Goal: Task Accomplishment & Management: Manage account settings

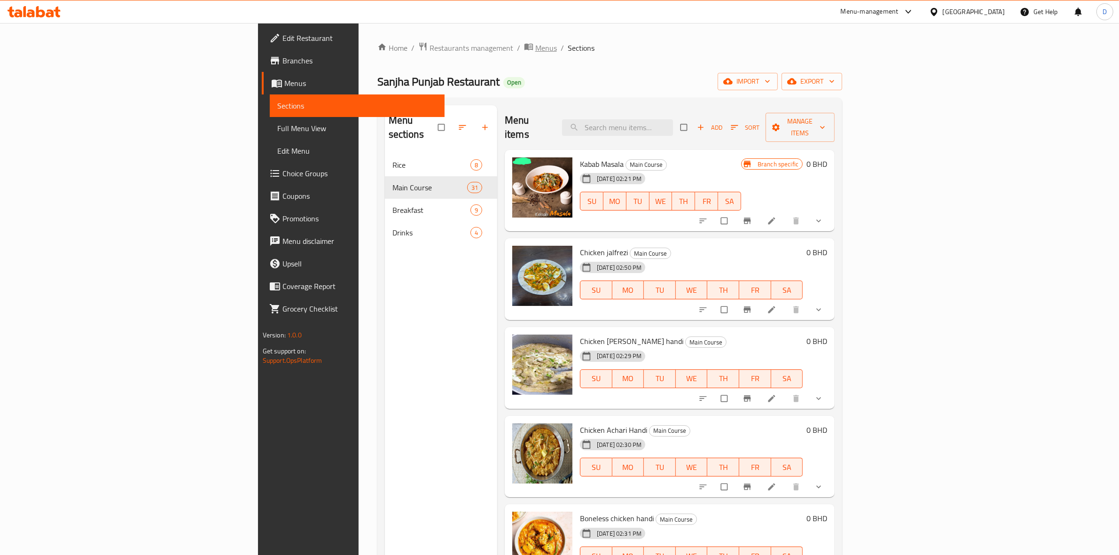
click at [535, 51] on span "Menus" at bounding box center [546, 47] width 22 height 11
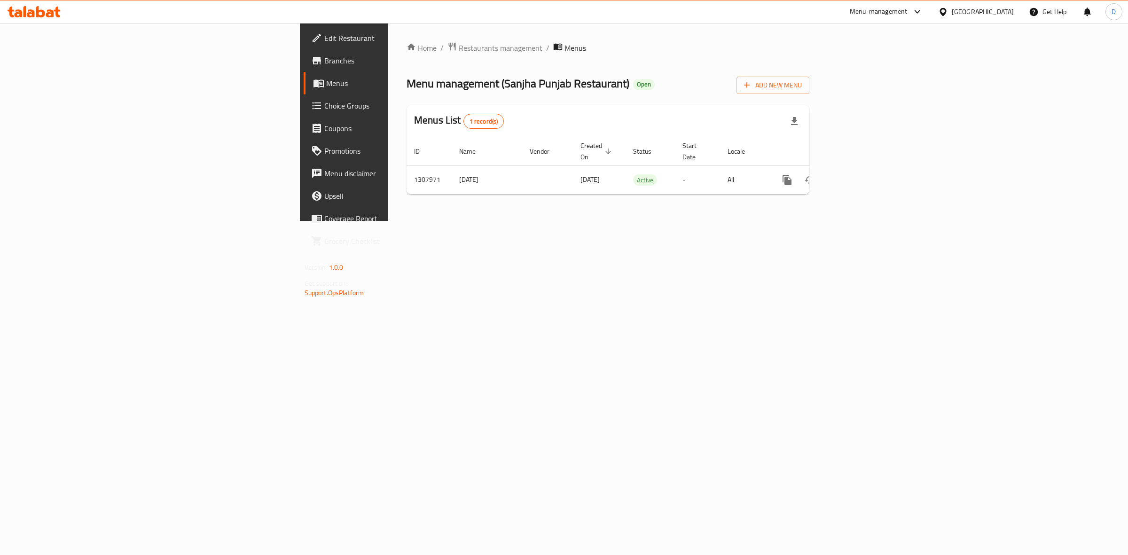
click at [283, 46] on div at bounding box center [564, 277] width 1128 height 555
click at [459, 46] on span "Restaurants management" at bounding box center [501, 47] width 84 height 11
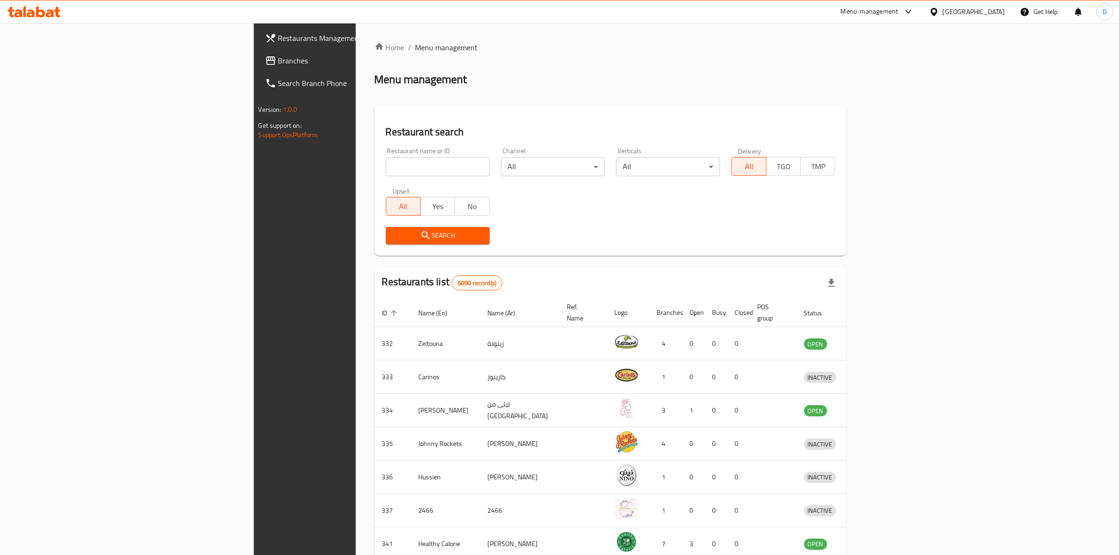
click at [386, 166] on input "search" at bounding box center [438, 166] width 104 height 19
click at [386, 161] on input "search" at bounding box center [438, 166] width 104 height 19
type input "m"
type input "nenas gourmet"
click button "Search" at bounding box center [438, 235] width 104 height 17
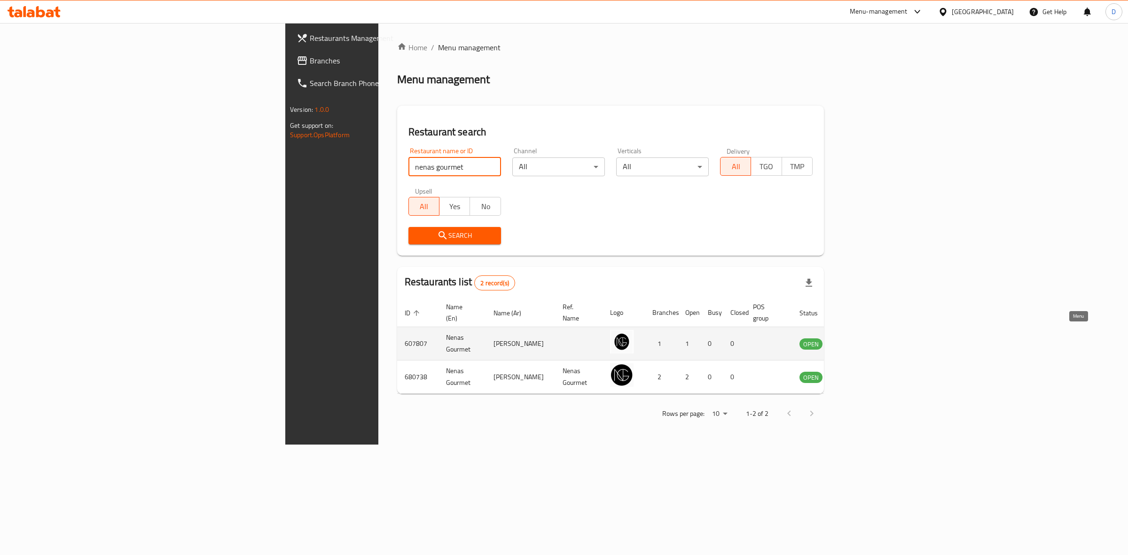
click at [860, 340] on icon "enhanced table" at bounding box center [854, 344] width 10 height 8
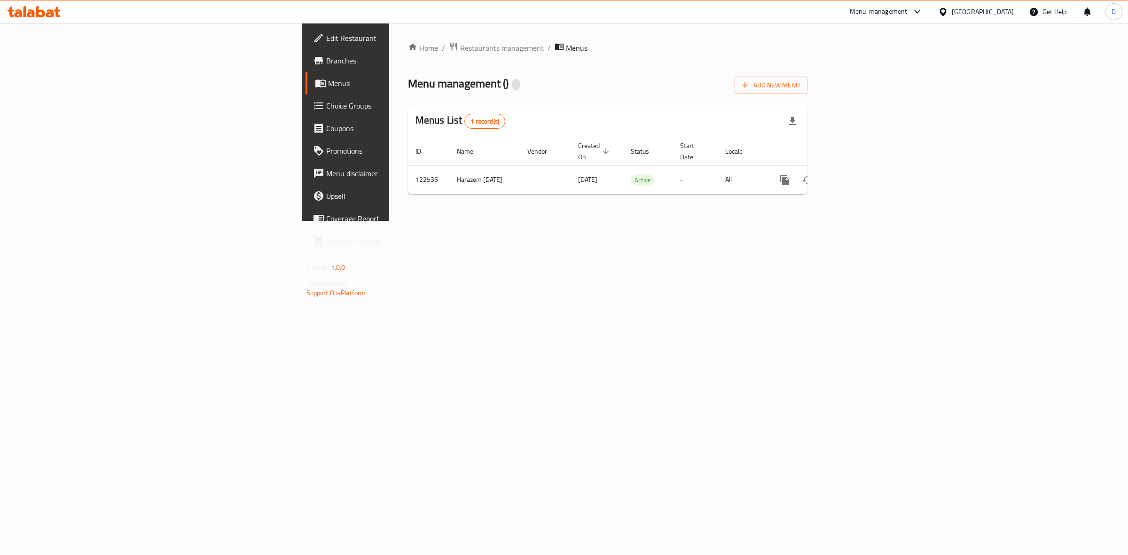
drag, startPoint x: 653, startPoint y: 233, endPoint x: 1100, endPoint y: 118, distance: 461.3
click at [827, 113] on div "Home / Restaurants management / Menus Menu management ( ) Add New Menu Menus Li…" at bounding box center [608, 122] width 438 height 198
click at [858, 174] on icon "enhanced table" at bounding box center [852, 179] width 11 height 11
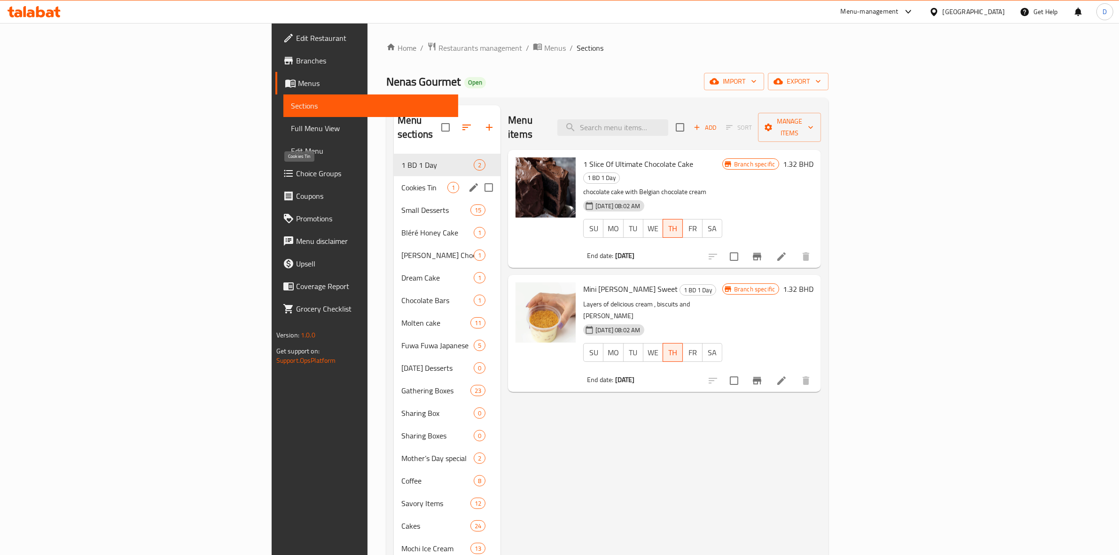
click at [401, 182] on span "Cookies Tin" at bounding box center [424, 187] width 46 height 11
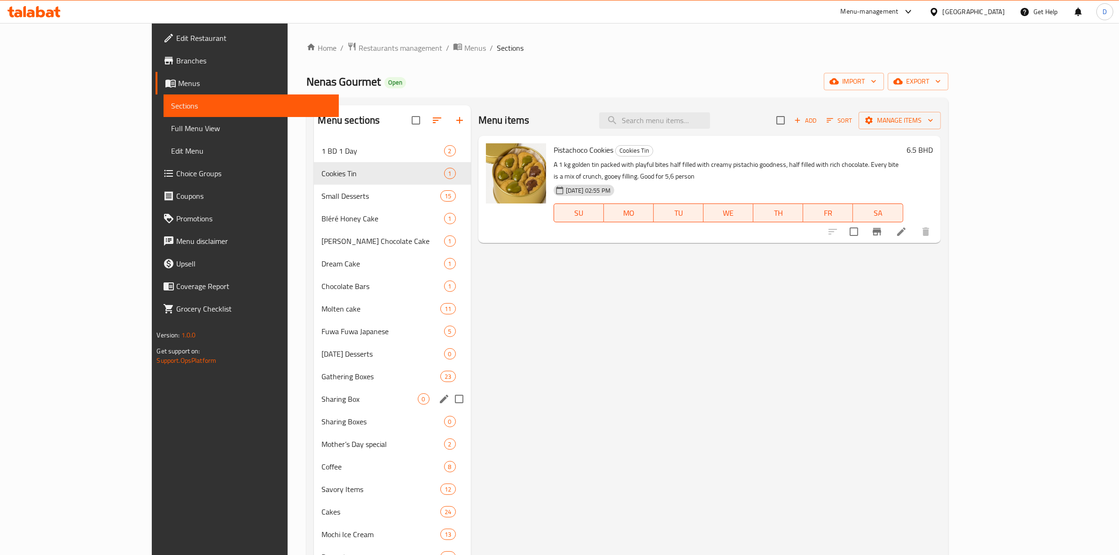
click at [322, 403] on span "Sharing Box" at bounding box center [370, 398] width 96 height 11
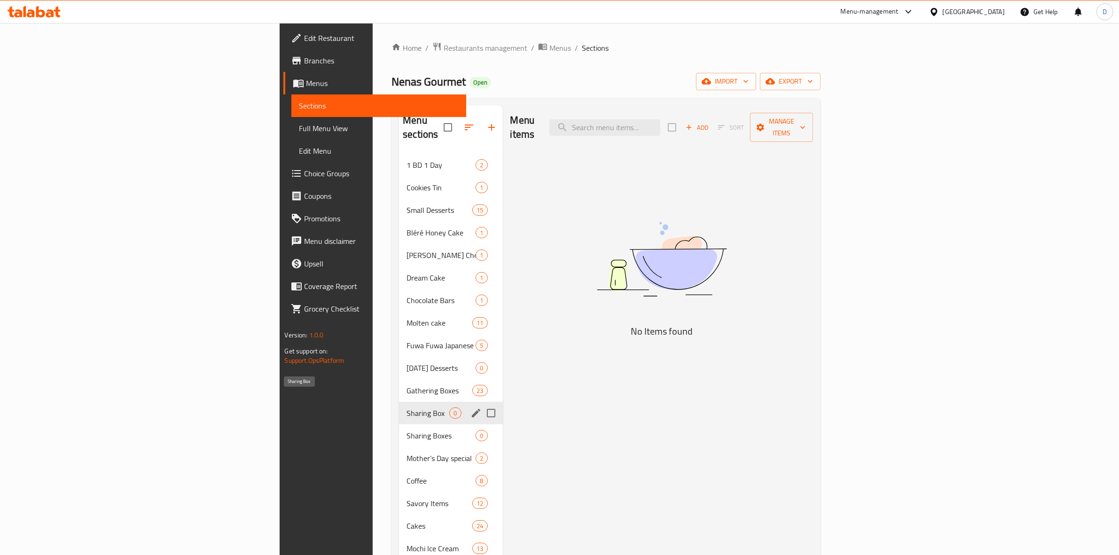
click at [407, 408] on span "Sharing Box" at bounding box center [428, 413] width 43 height 11
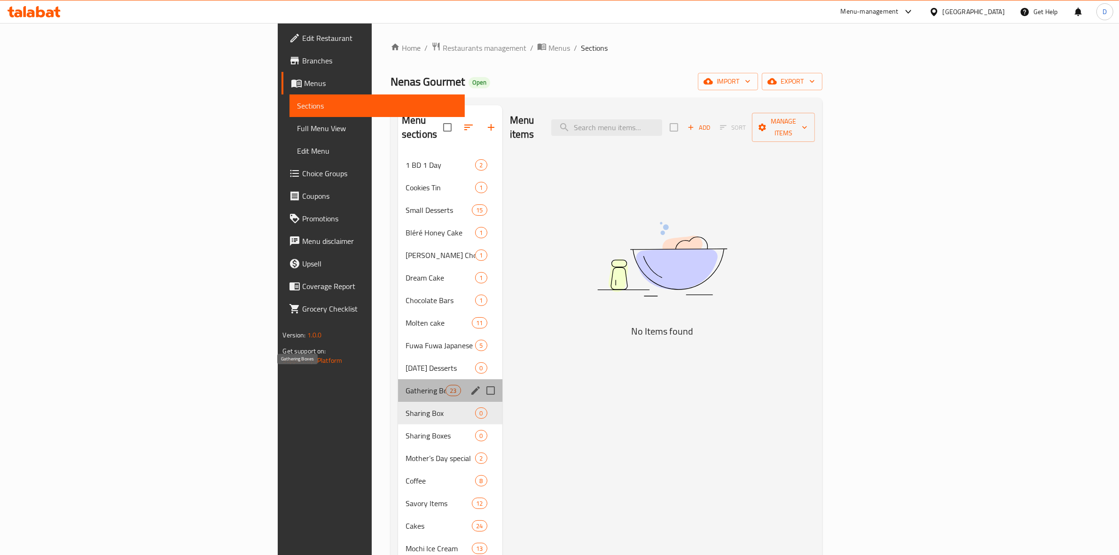
click at [406, 385] on span "Gathering Boxes" at bounding box center [426, 390] width 40 height 11
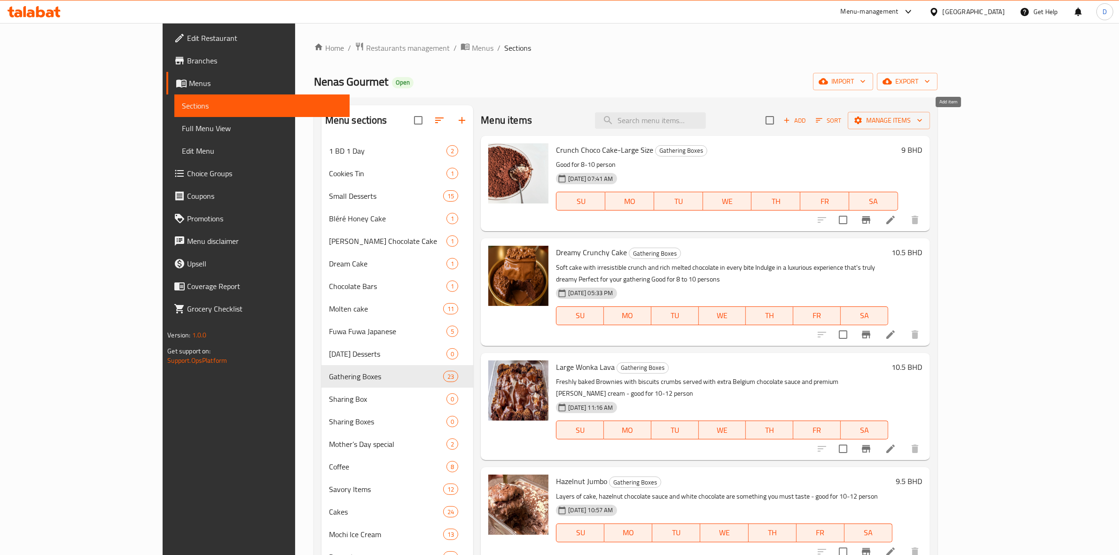
click at [808, 123] on span "Add" at bounding box center [794, 120] width 25 height 11
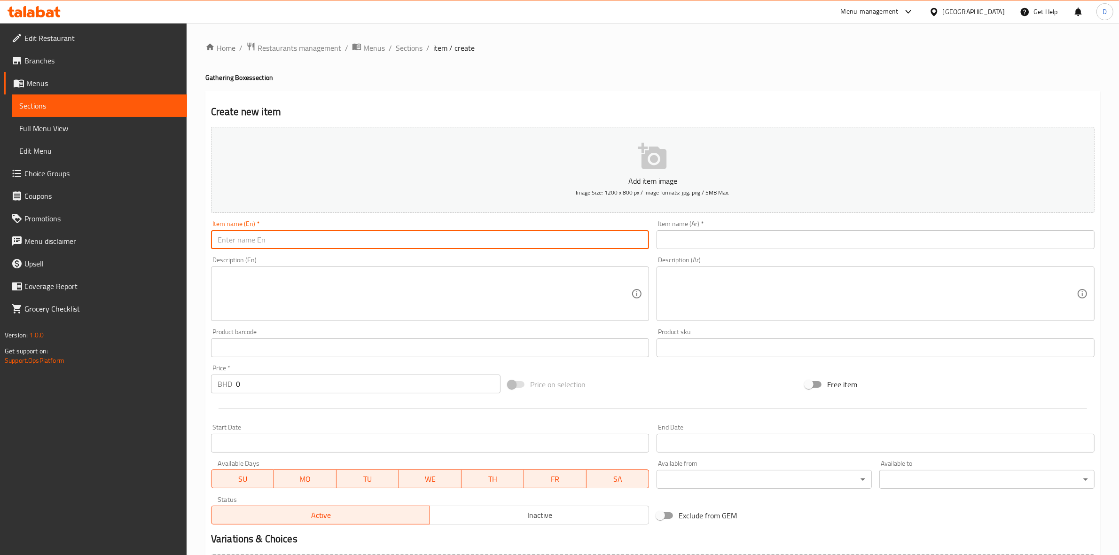
click at [461, 236] on input "text" at bounding box center [430, 239] width 438 height 19
paste input "Dreamy Crunchy Cake"
type input "Dreamy Crunchy Cake"
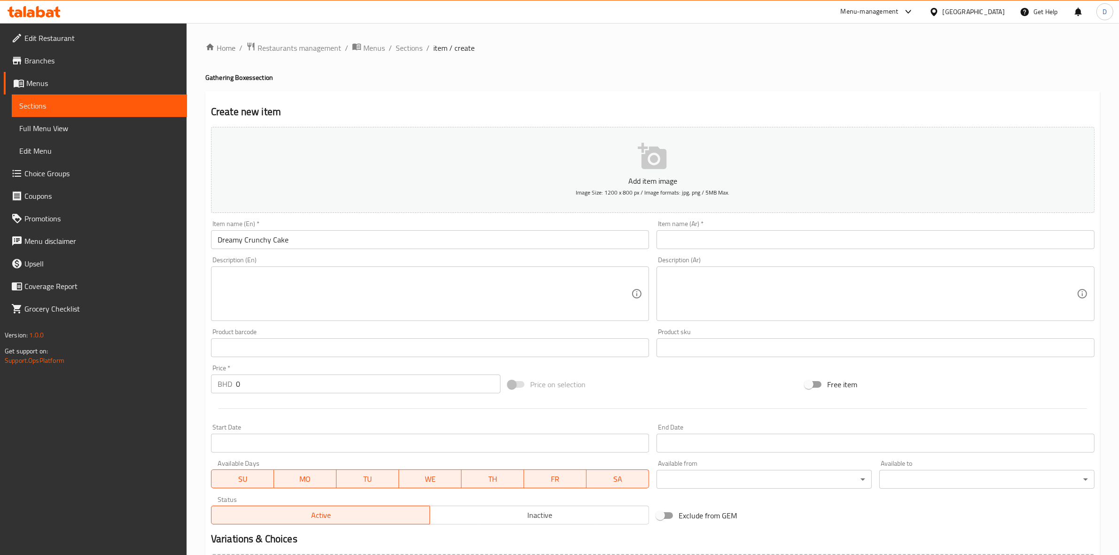
click at [702, 245] on input "text" at bounding box center [876, 239] width 438 height 19
paste input "دريمي كرنشي كيك"
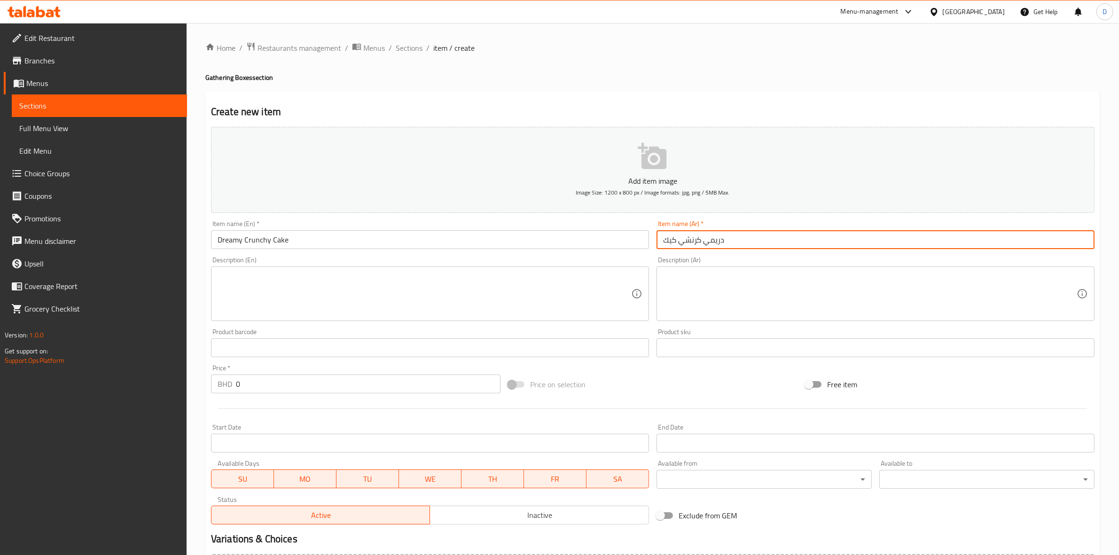
type input "دريمي كرنشي كيك"
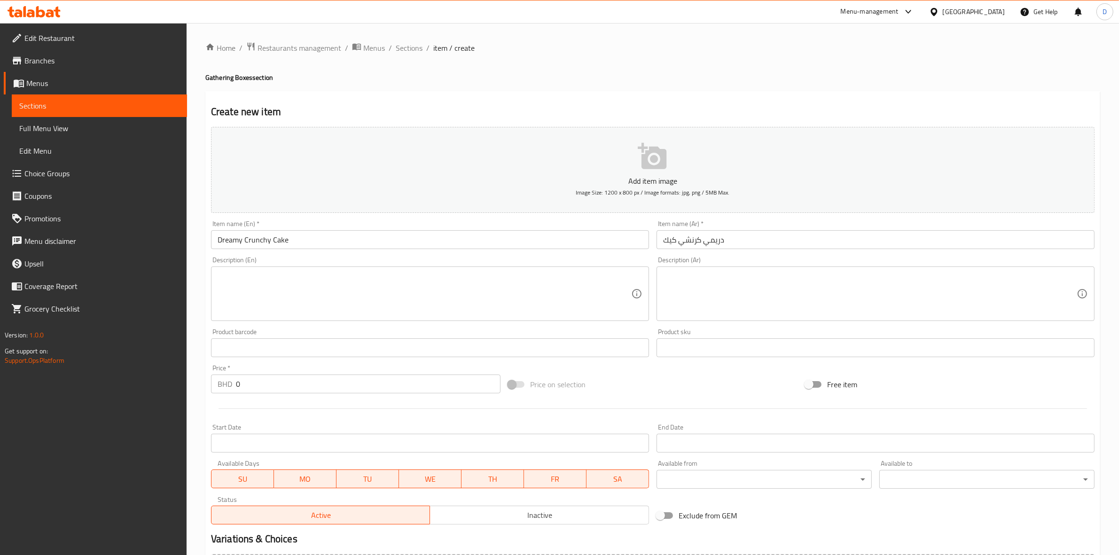
click at [553, 275] on textarea at bounding box center [425, 294] width 414 height 45
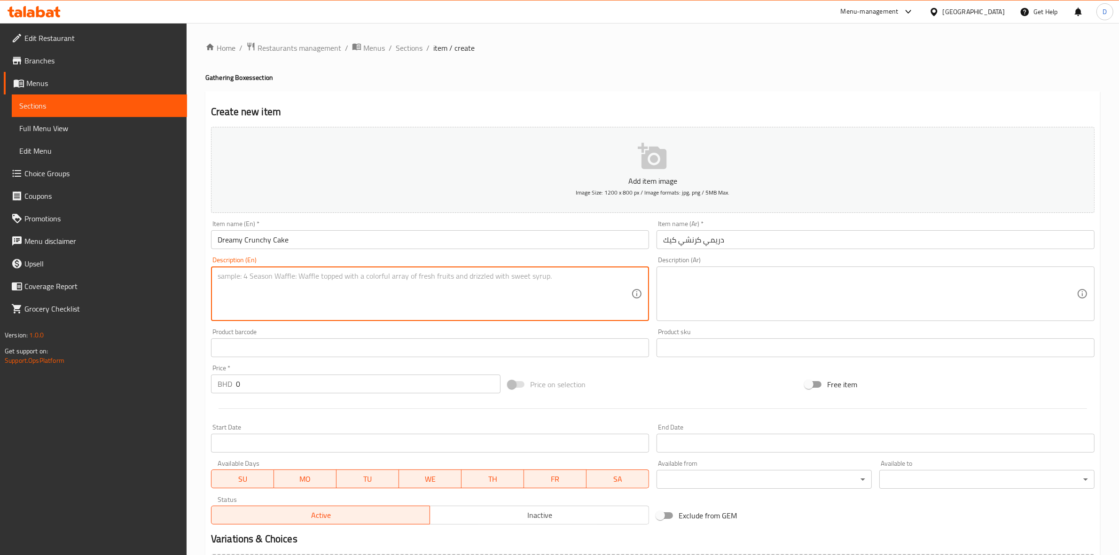
paste textarea "Soft cake with irresistible crunch and rich melted chocolate in every bite Indu…"
type textarea "Soft cake with irresistible crunch and rich melted chocolate in every bite Indu…"
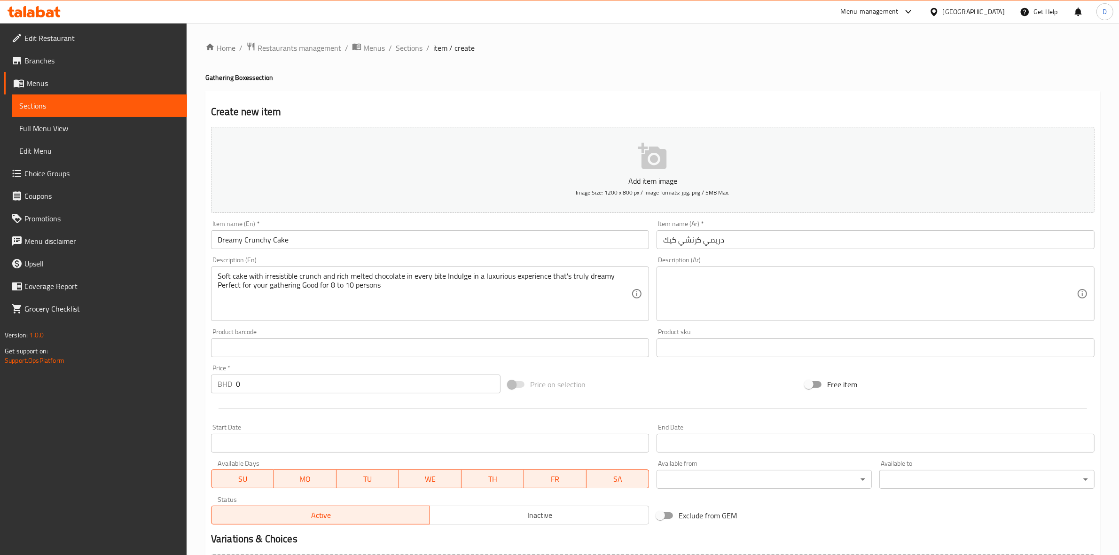
click at [771, 273] on textarea at bounding box center [870, 294] width 414 height 45
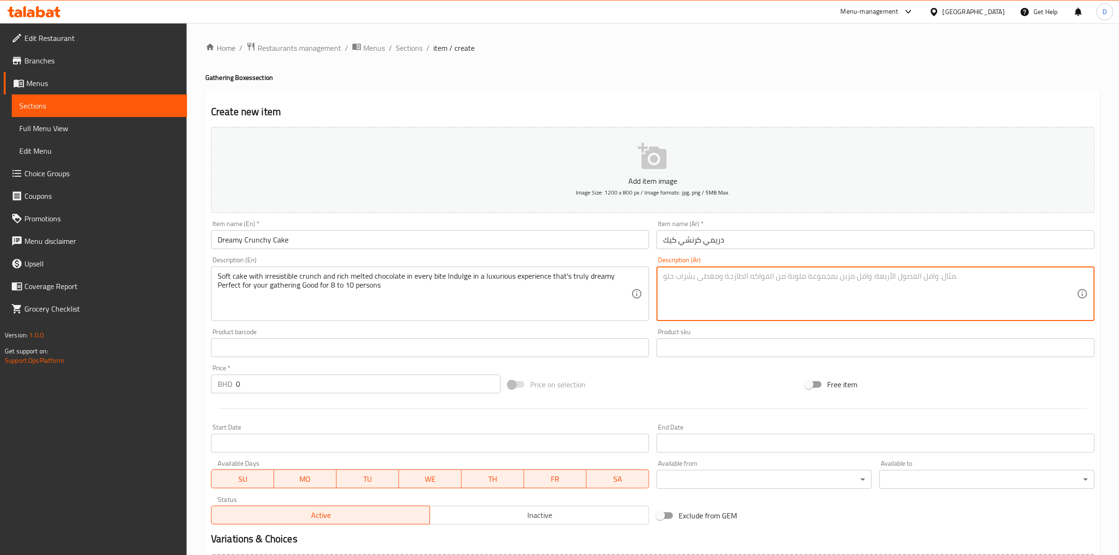
paste textarea "كيك طري مع قرمشة لا تقاوم وشوكولاتة غنية تذوب في كل لقمة استمتع بتجربة فاخرة حق…"
type textarea "كيك طري مع قرمشة لا تقاوم وشوكولاتة غنية تذوب في كل لقمة استمتع بتجربة فاخرة حق…"
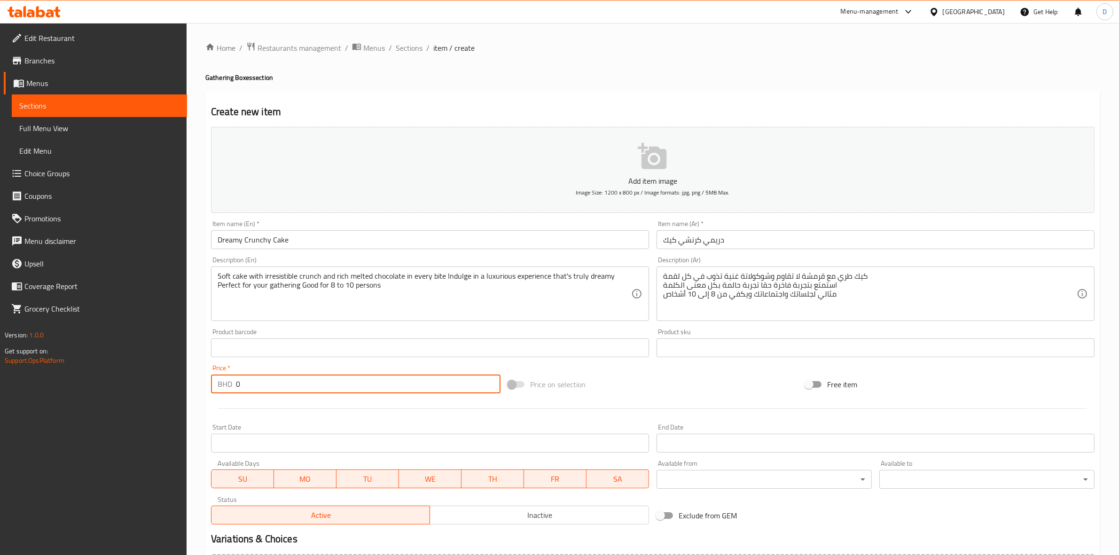
drag, startPoint x: 262, startPoint y: 384, endPoint x: 225, endPoint y: 381, distance: 37.8
click at [225, 381] on div "BHD 0 Price *" at bounding box center [356, 384] width 290 height 19
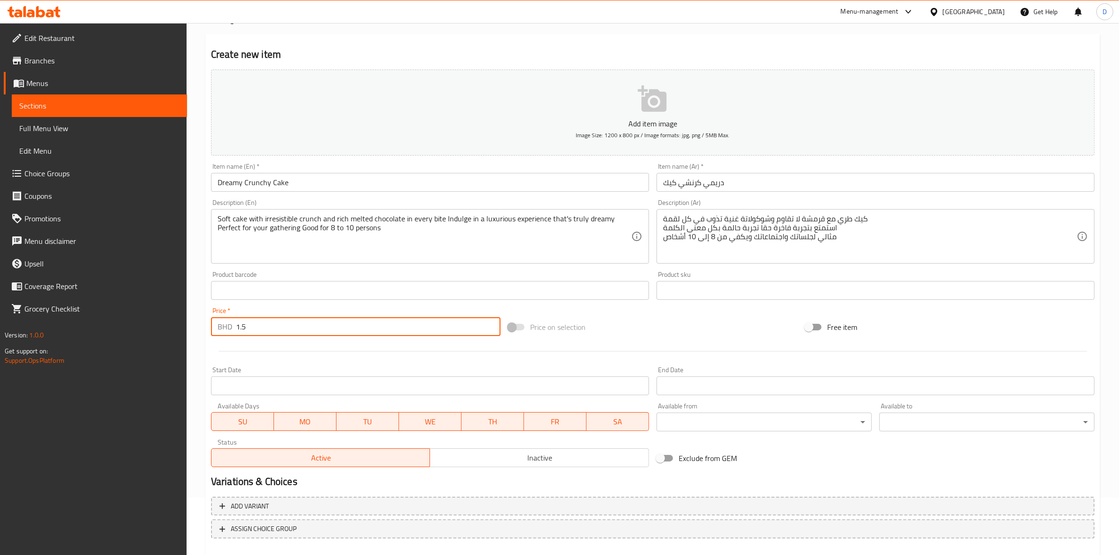
scroll to position [107, 0]
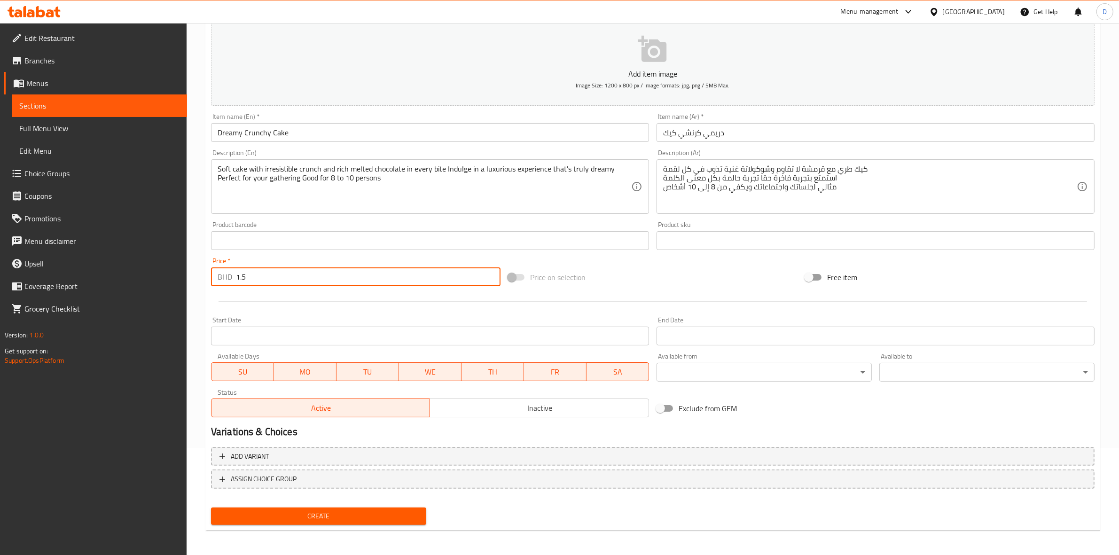
click at [239, 271] on input "1.5" at bounding box center [368, 276] width 265 height 19
type input "10.5"
click at [374, 511] on span "Create" at bounding box center [319, 517] width 200 height 12
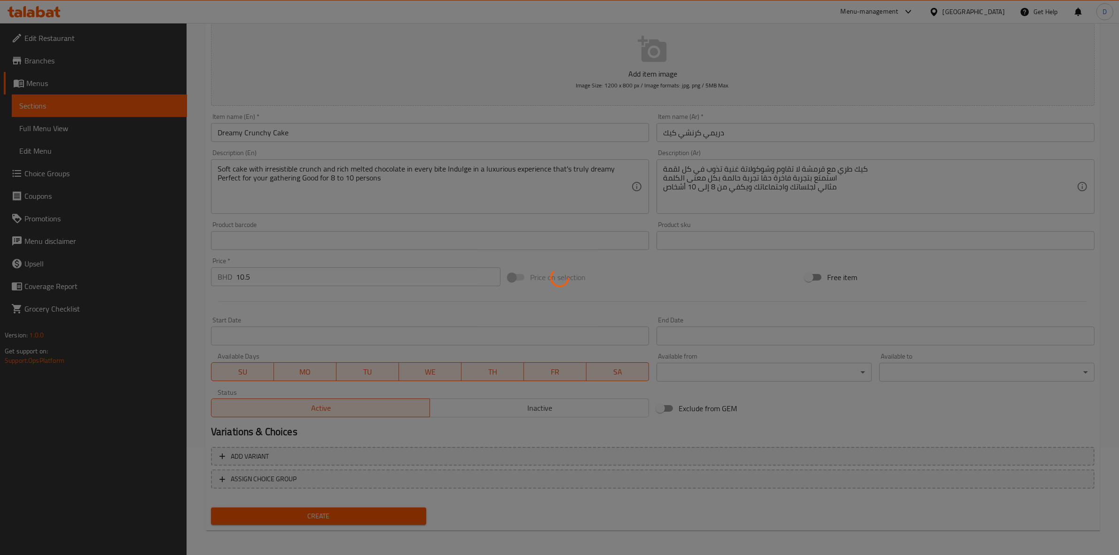
type input "0"
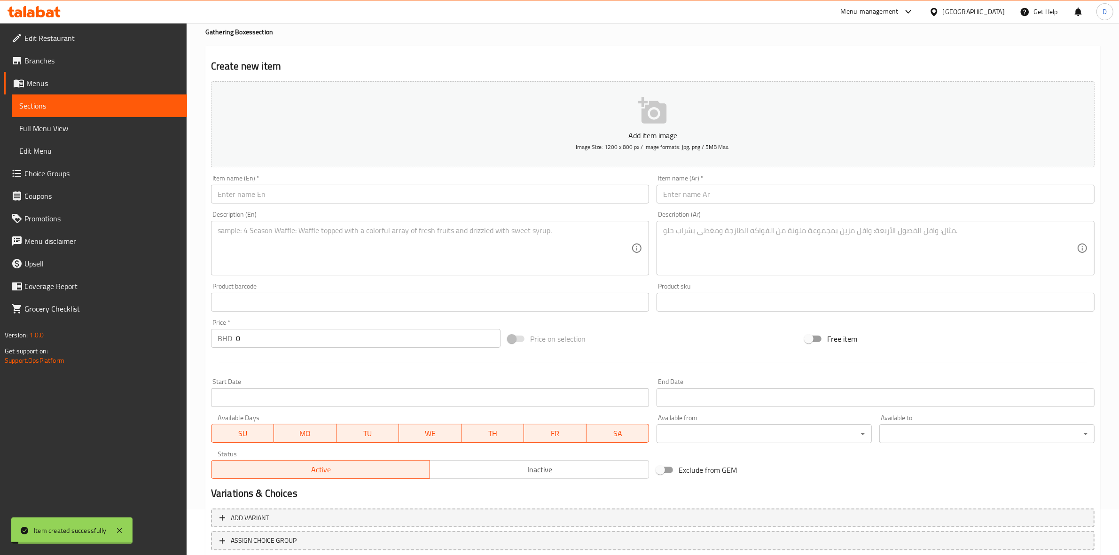
scroll to position [0, 0]
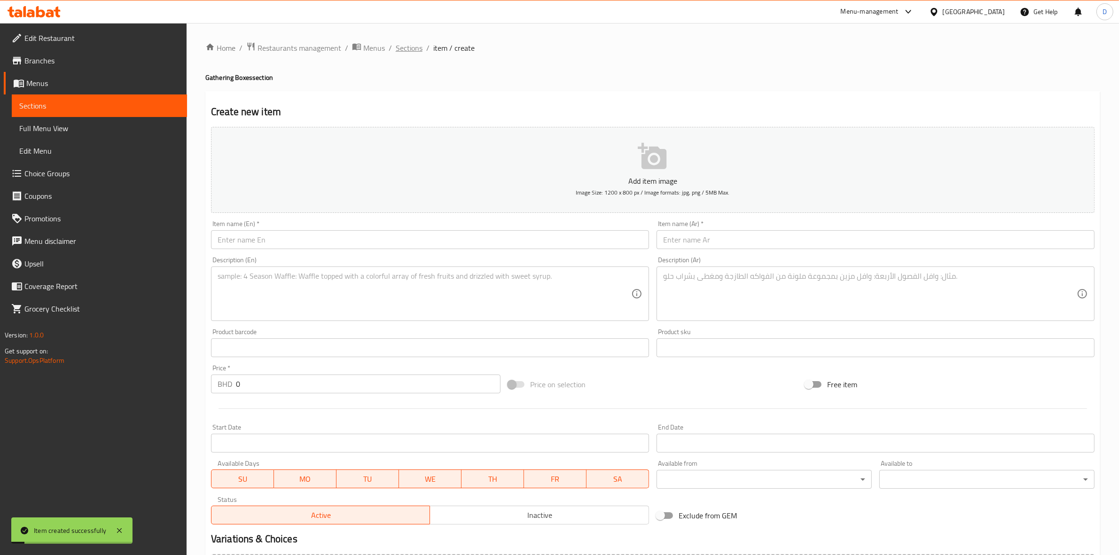
click at [421, 52] on span "Sections" at bounding box center [409, 47] width 27 height 11
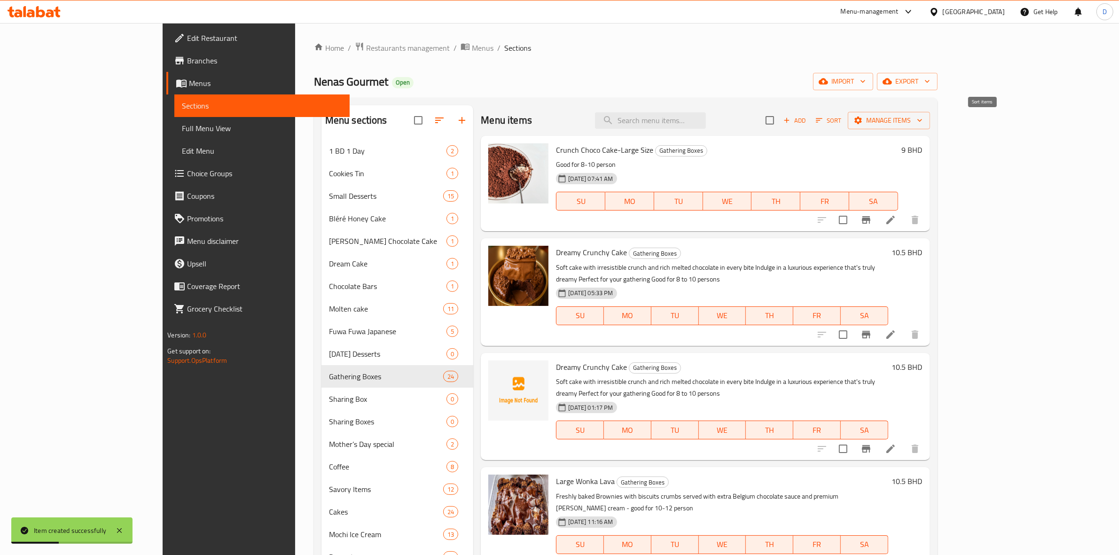
click at [842, 120] on span "Sort" at bounding box center [829, 120] width 26 height 11
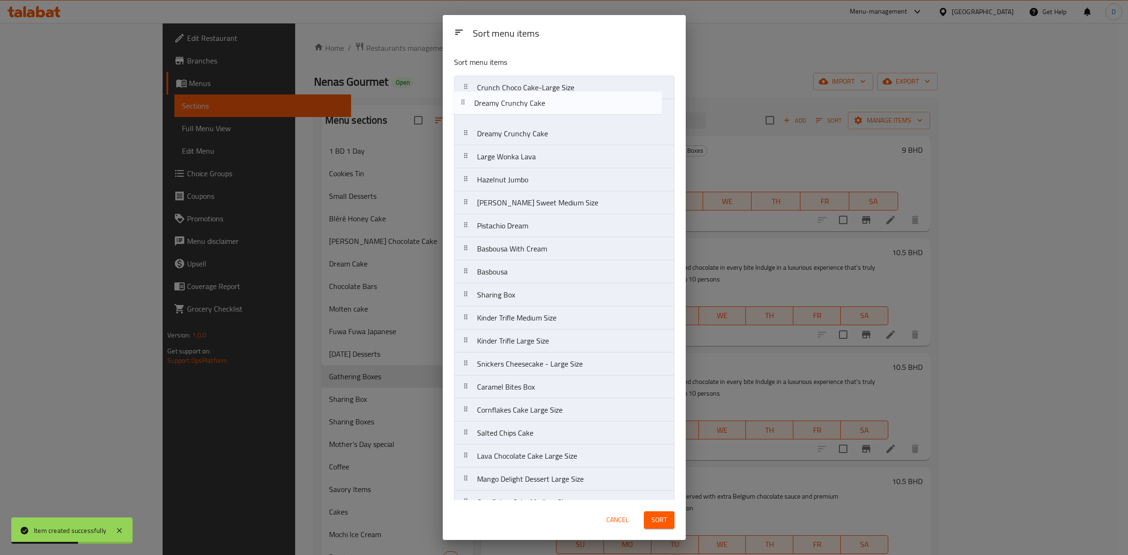
drag, startPoint x: 533, startPoint y: 135, endPoint x: 528, endPoint y: 79, distance: 57.1
click at [528, 79] on nav "Crunch Choco Cake-Large Size Dreamy Crunchy Cake Dreamy Crunchy Cake Large Wonk…" at bounding box center [564, 353] width 220 height 554
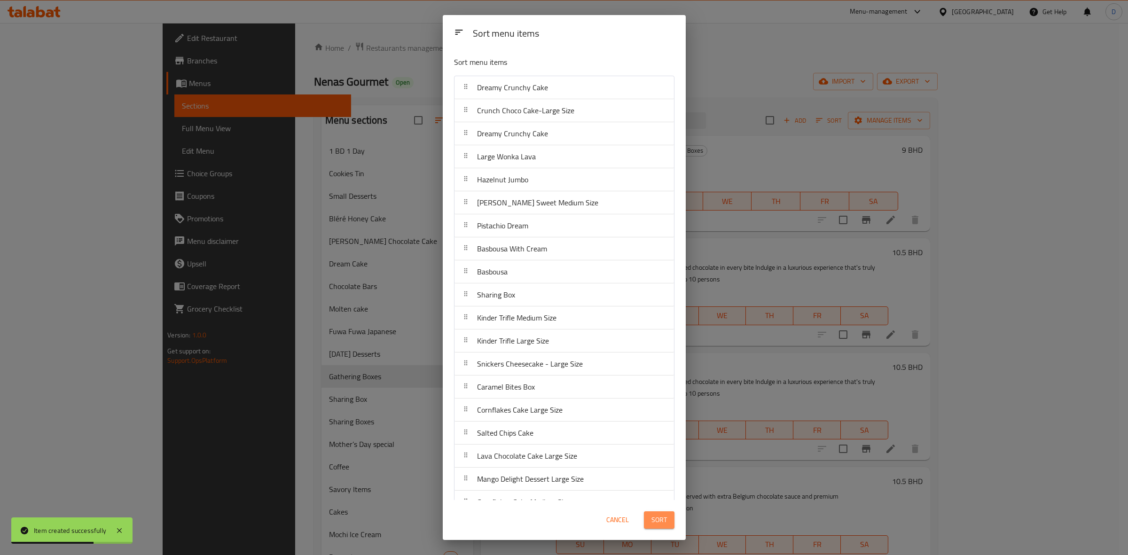
click at [659, 519] on span "Sort" at bounding box center [660, 520] width 16 height 12
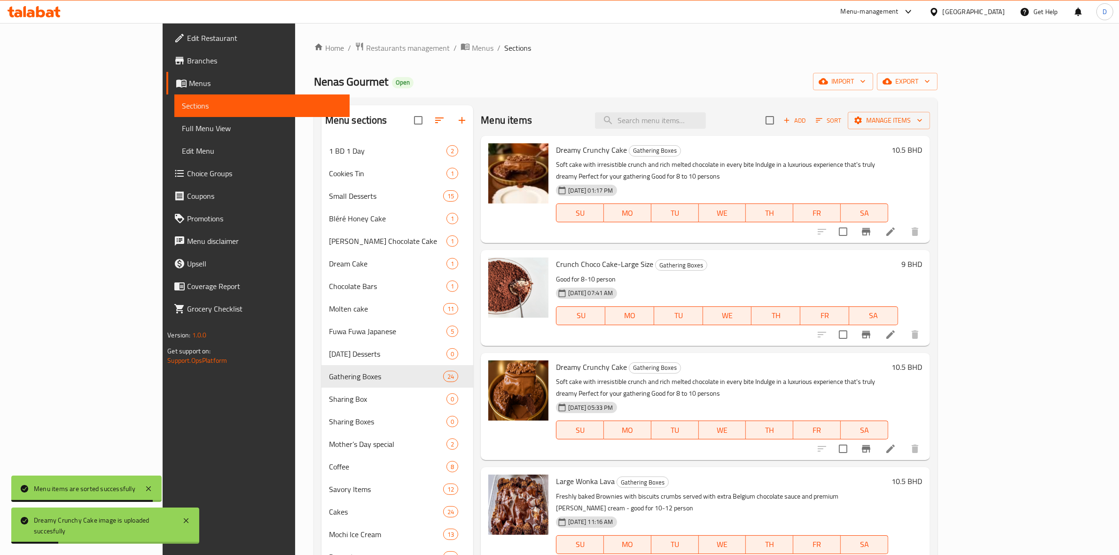
click at [896, 443] on icon at bounding box center [890, 448] width 11 height 11
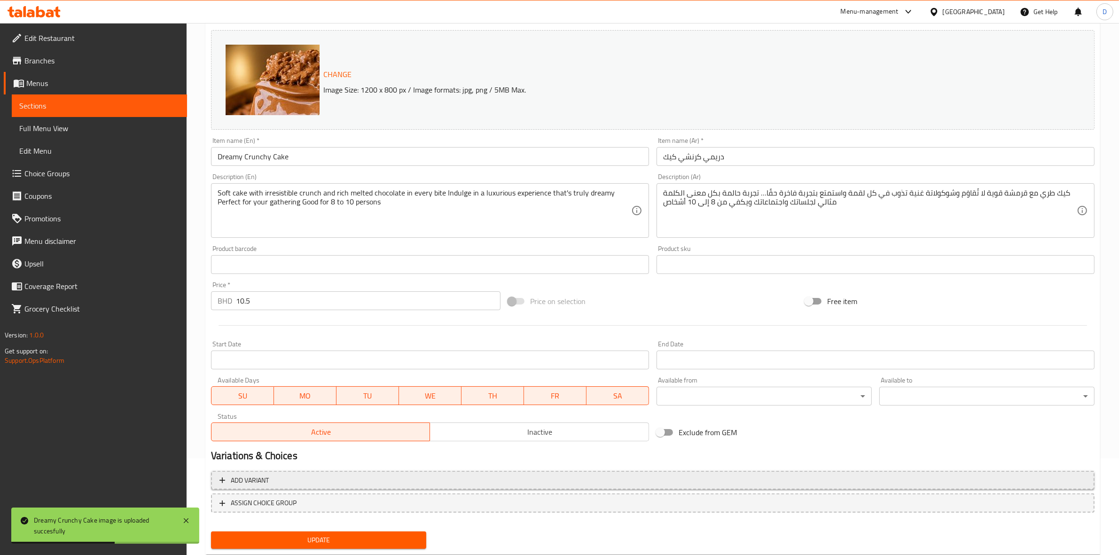
scroll to position [121, 0]
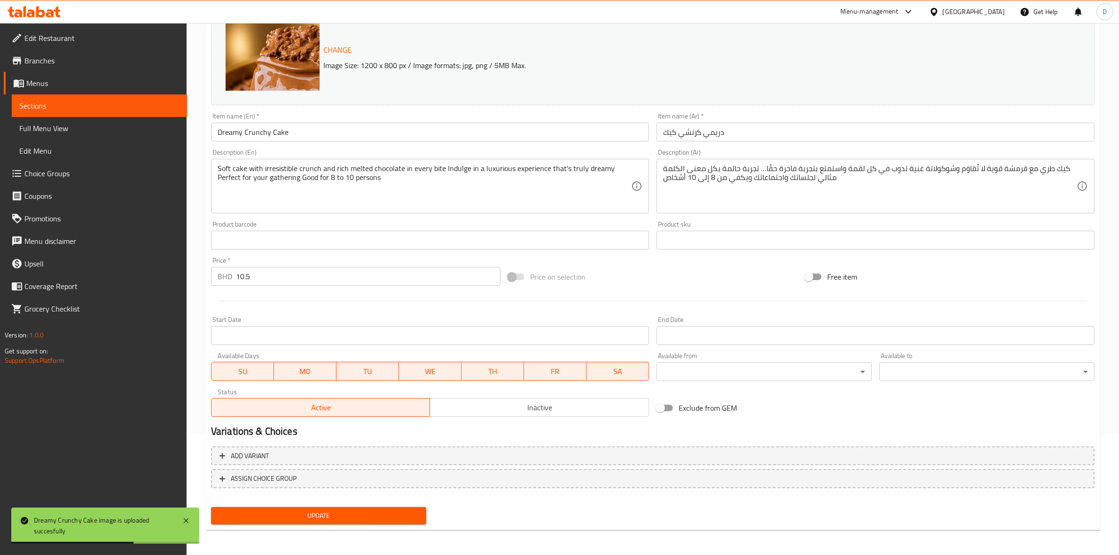
click at [511, 414] on span "Inactive" at bounding box center [540, 408] width 212 height 14
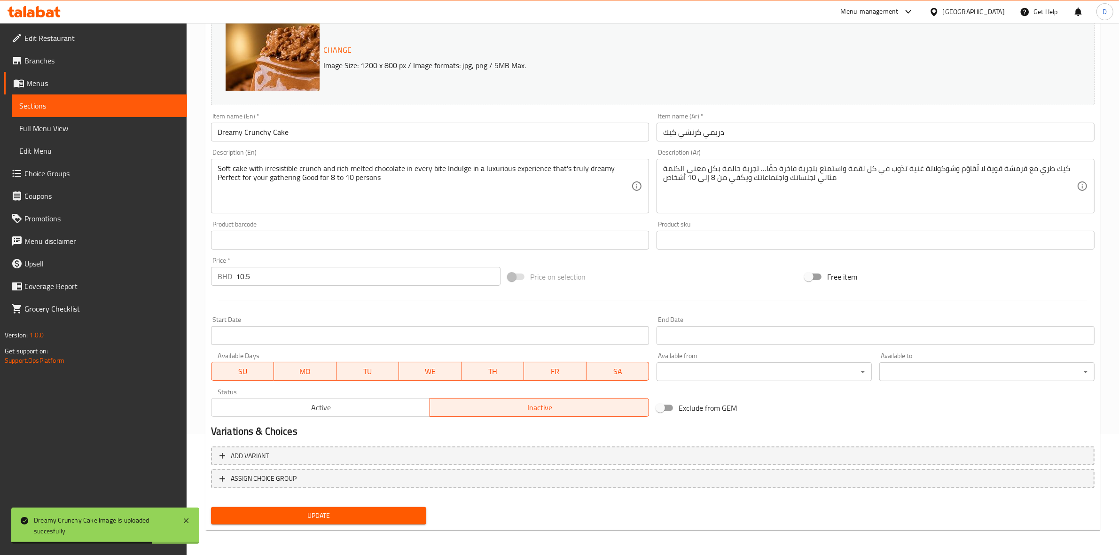
click at [403, 507] on button "Update" at bounding box center [318, 515] width 215 height 17
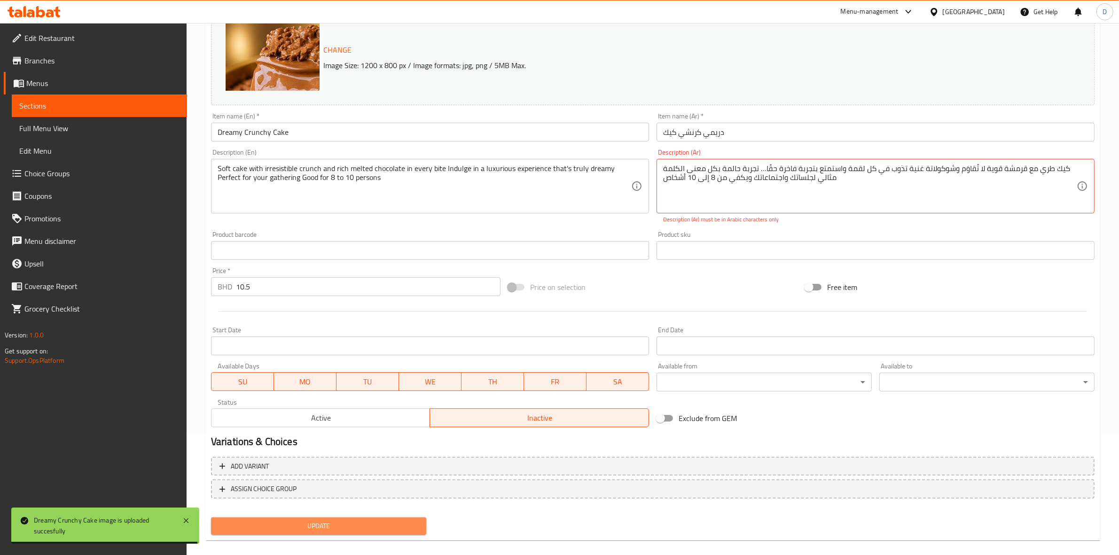
click at [402, 524] on span "Update" at bounding box center [319, 526] width 200 height 12
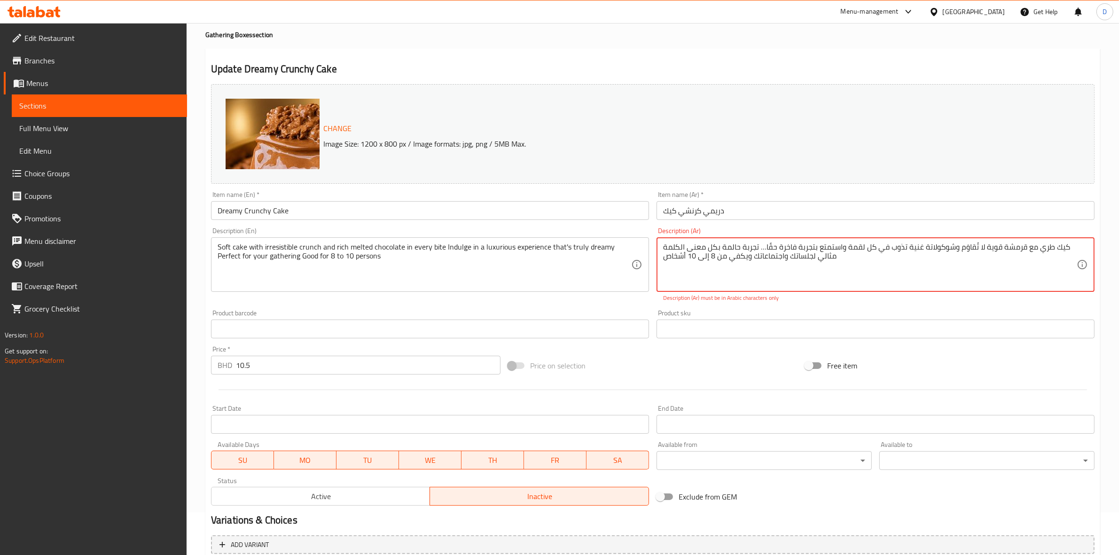
scroll to position [4, 0]
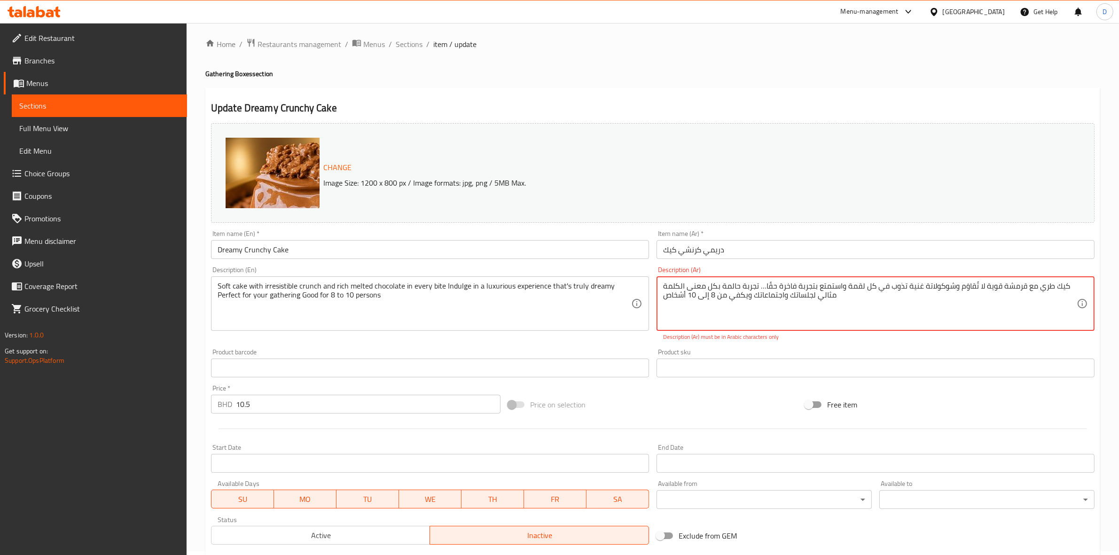
click at [786, 294] on textarea "كيك طري مع قرمشة قوية لا تُقاوَم وشوكولاتة غنية تذوب في كل لقمة واستمتع بتجربة …" at bounding box center [870, 304] width 414 height 45
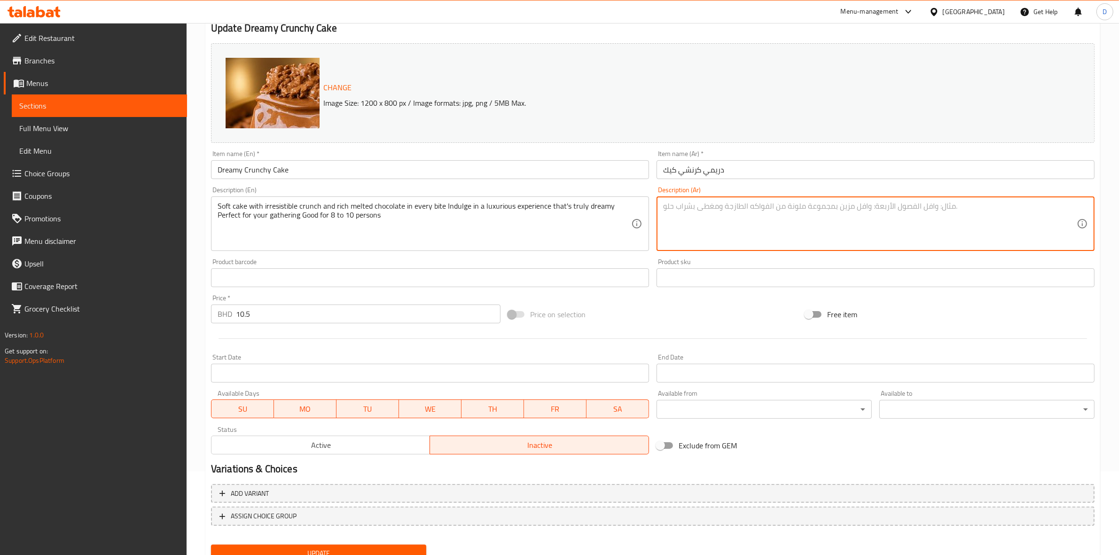
scroll to position [121, 0]
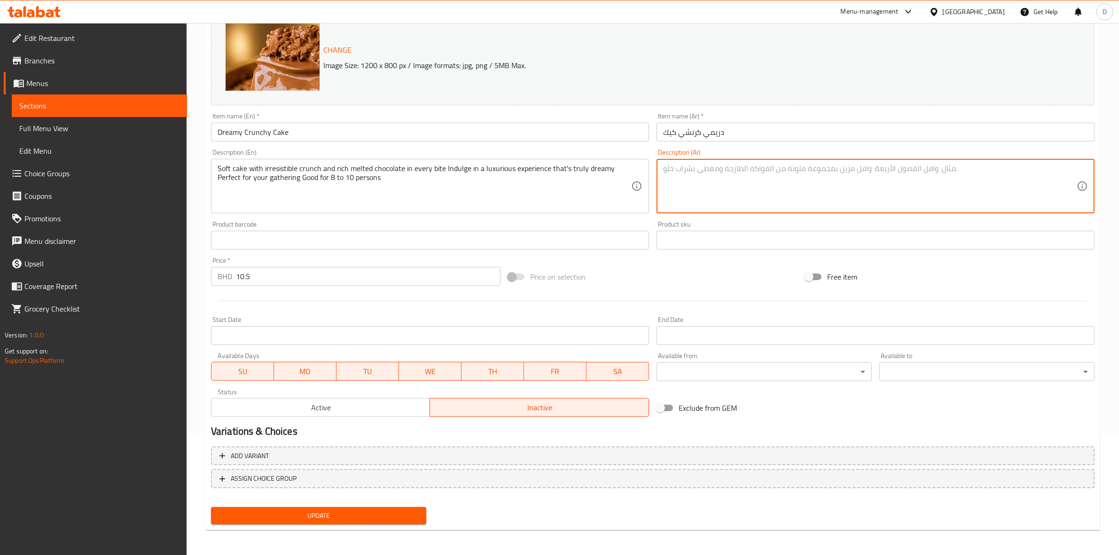
click at [296, 515] on span "Update" at bounding box center [319, 516] width 200 height 12
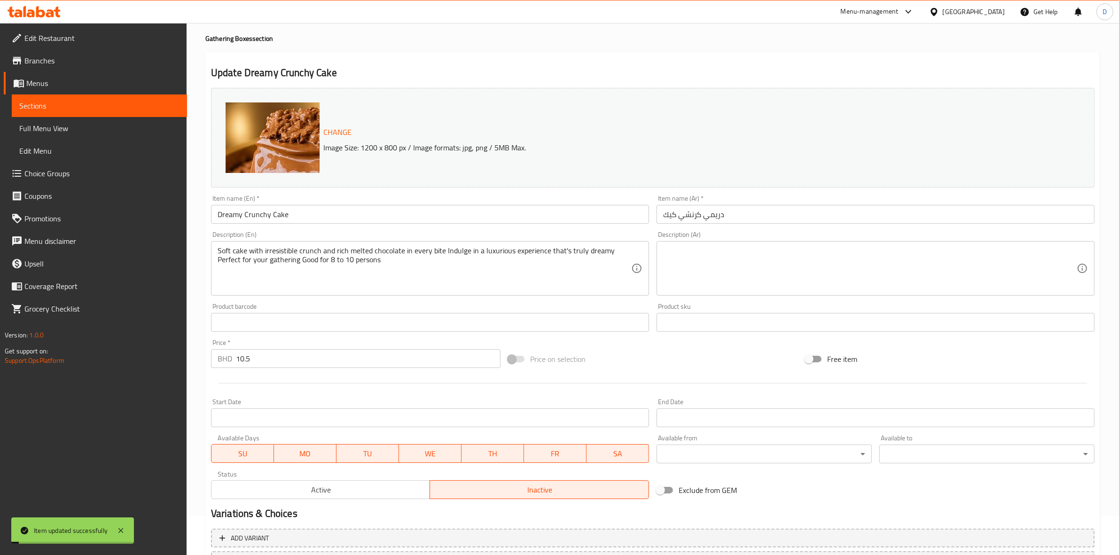
scroll to position [0, 0]
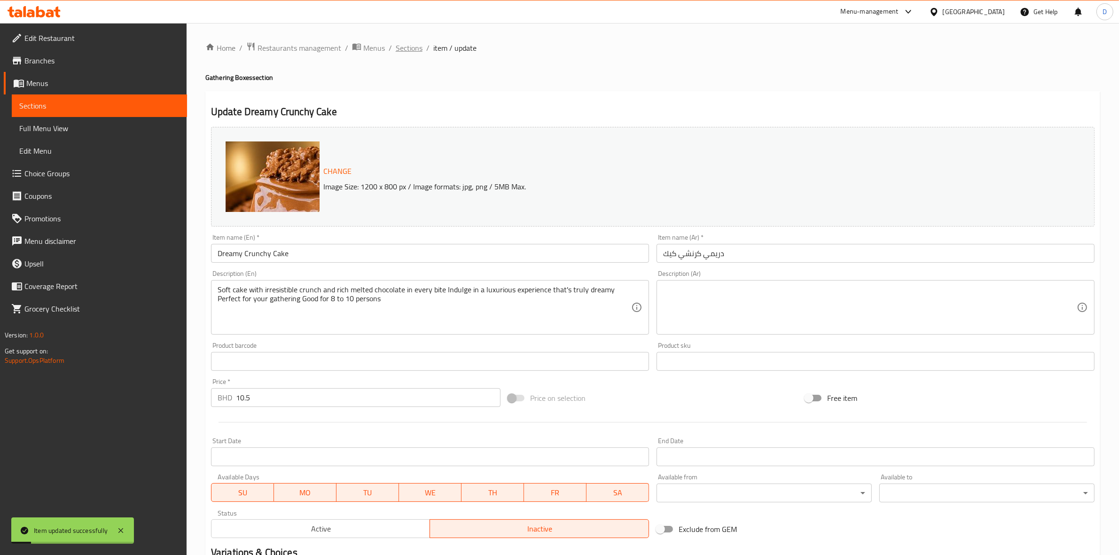
click at [415, 49] on span "Sections" at bounding box center [409, 47] width 27 height 11
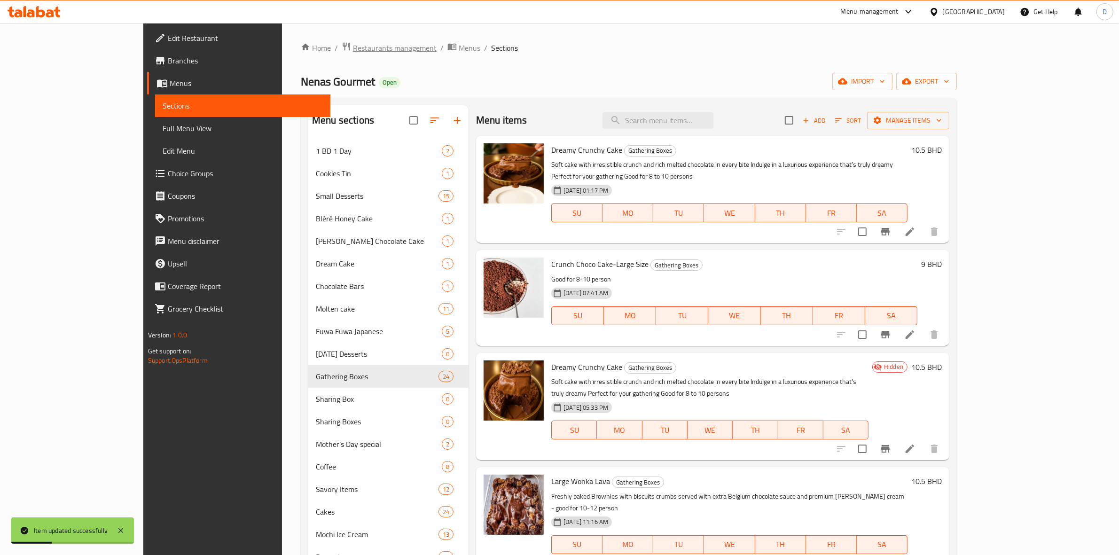
click at [353, 46] on span "Restaurants management" at bounding box center [395, 47] width 84 height 11
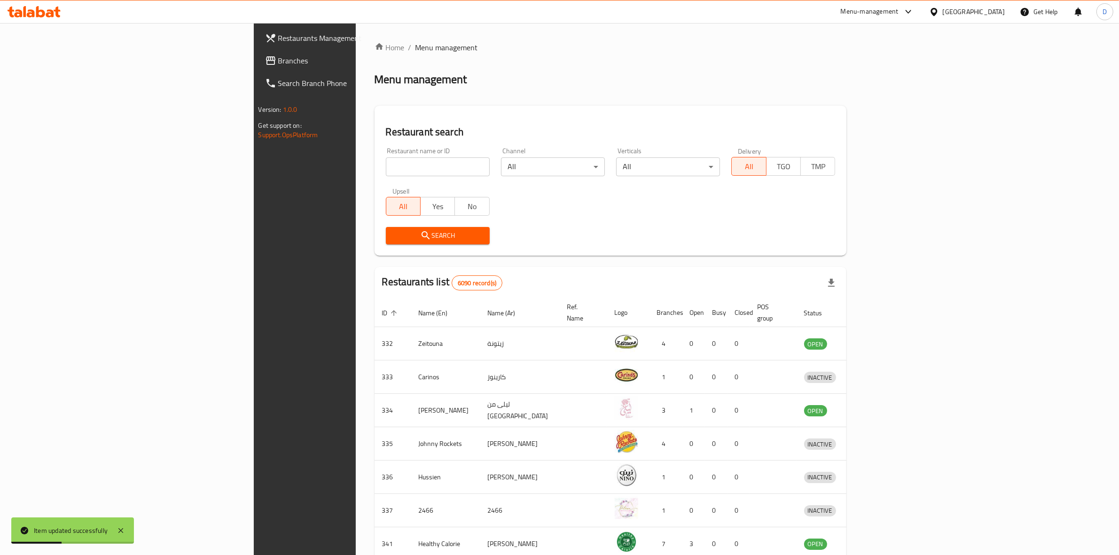
click at [386, 170] on input "search" at bounding box center [438, 166] width 104 height 19
type input "nenas"
click button "Search" at bounding box center [438, 235] width 104 height 17
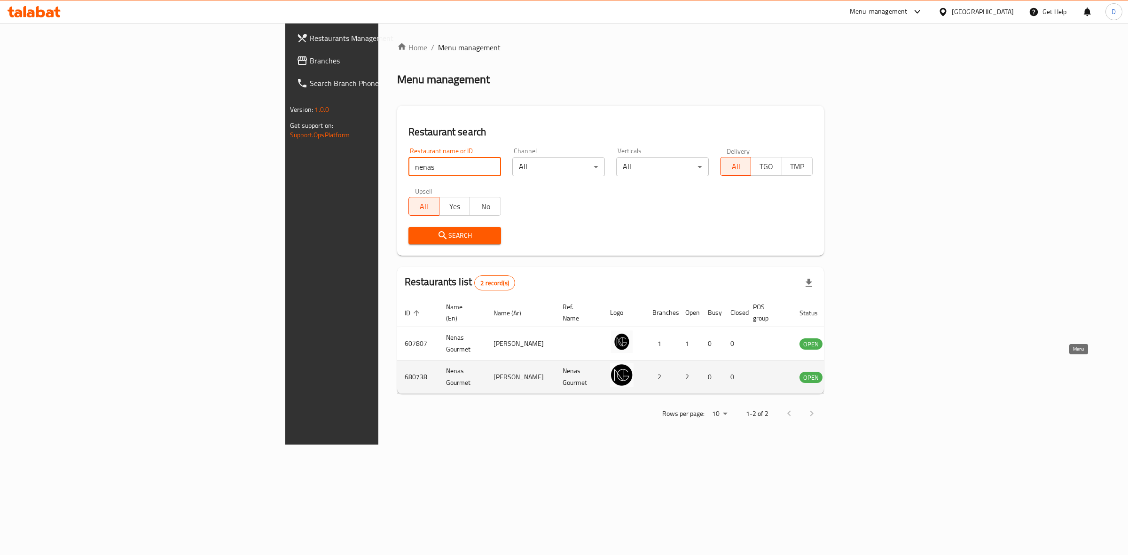
click at [866, 371] on link "enhanced table" at bounding box center [857, 376] width 17 height 11
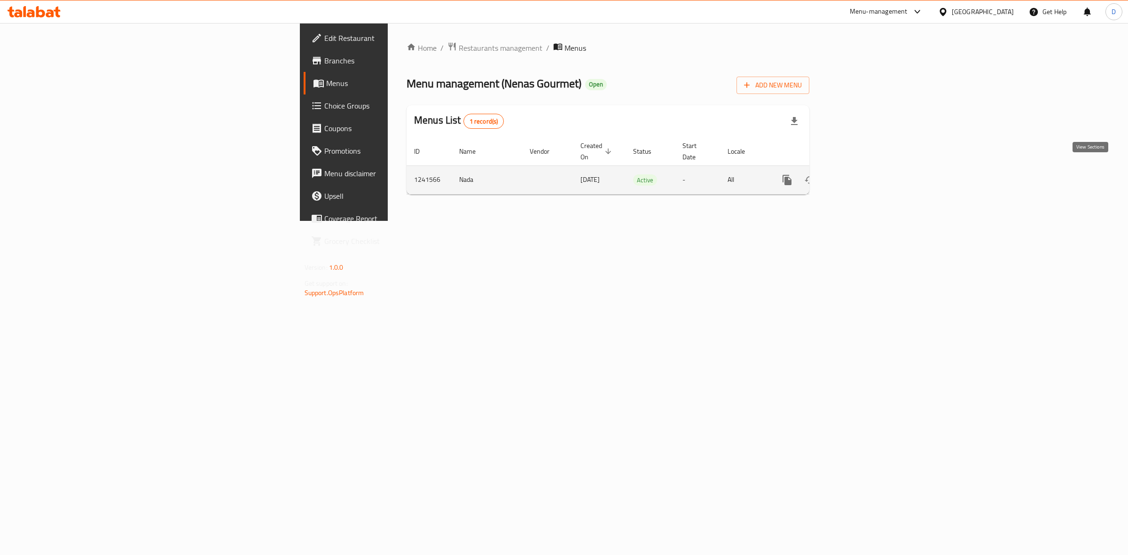
click at [861, 174] on icon "enhanced table" at bounding box center [854, 179] width 11 height 11
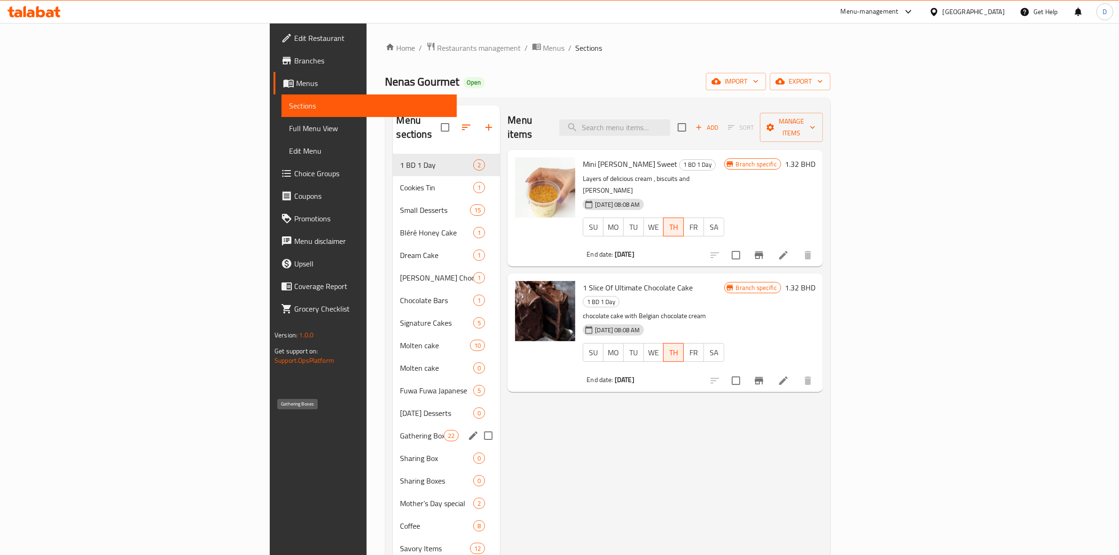
click at [401, 430] on span "Gathering Boxes" at bounding box center [423, 435] width 44 height 11
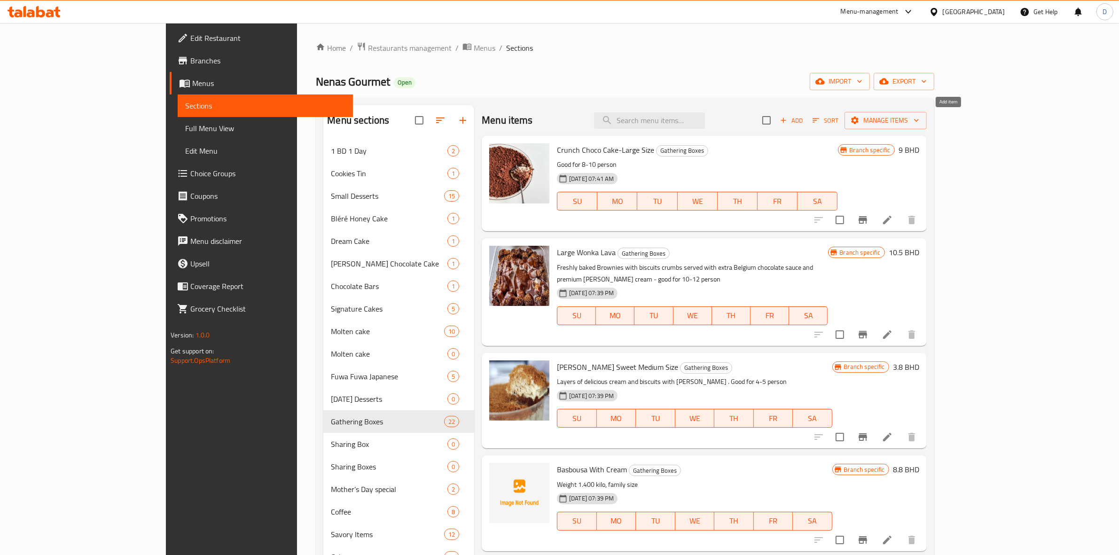
click at [804, 119] on span "Add" at bounding box center [791, 120] width 25 height 11
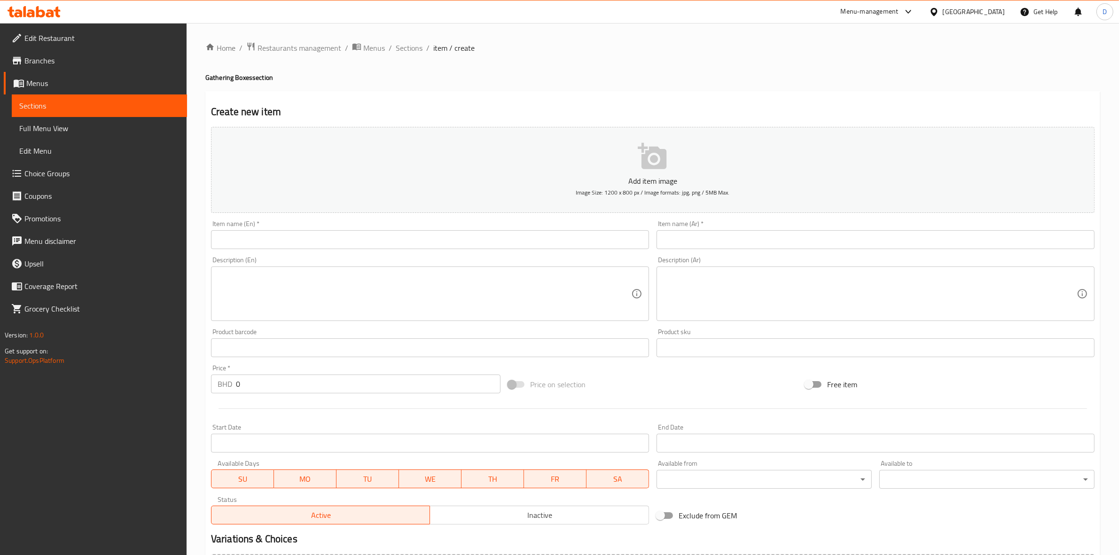
click at [409, 235] on input "text" at bounding box center [430, 239] width 438 height 19
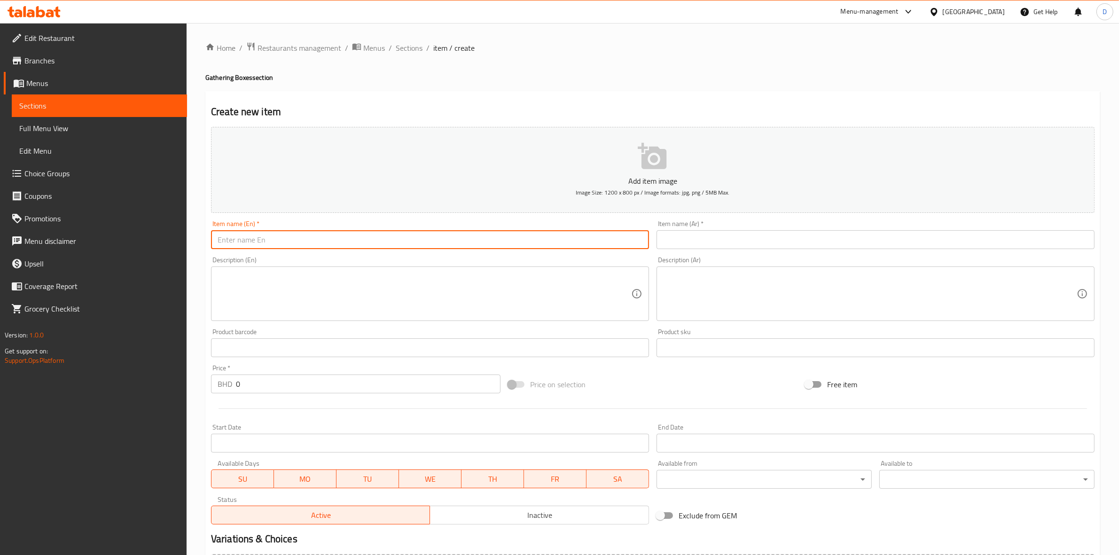
paste input "Dreamy Crunchy Cake"
type input "Dreamy Crunchy Cake"
click at [332, 248] on div "Item name (En)   * Dreamy Crunchy Cake Item name (En) *" at bounding box center [430, 235] width 446 height 36
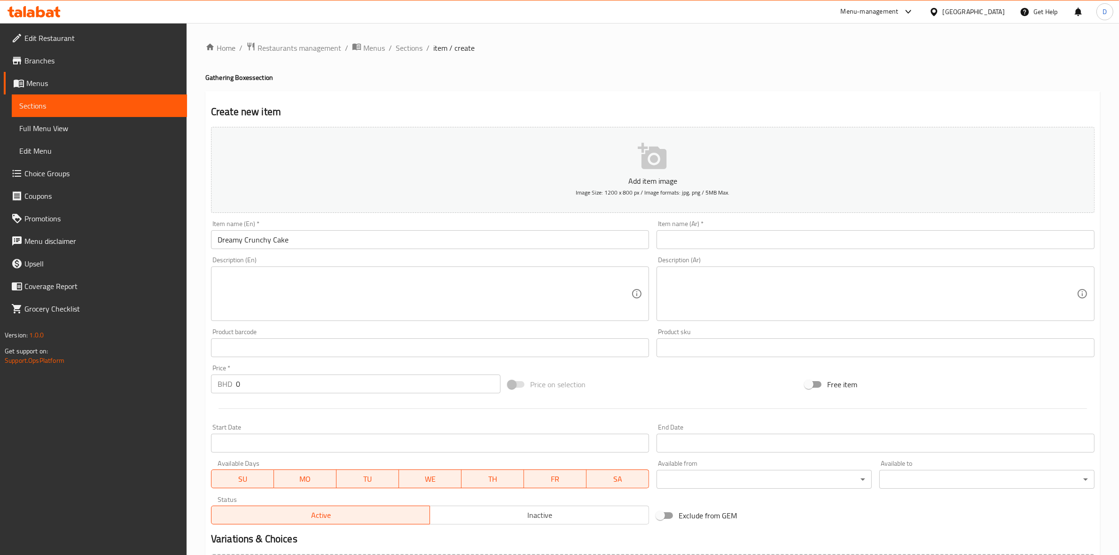
click at [332, 245] on input "Dreamy Crunchy Cake" at bounding box center [430, 239] width 438 height 19
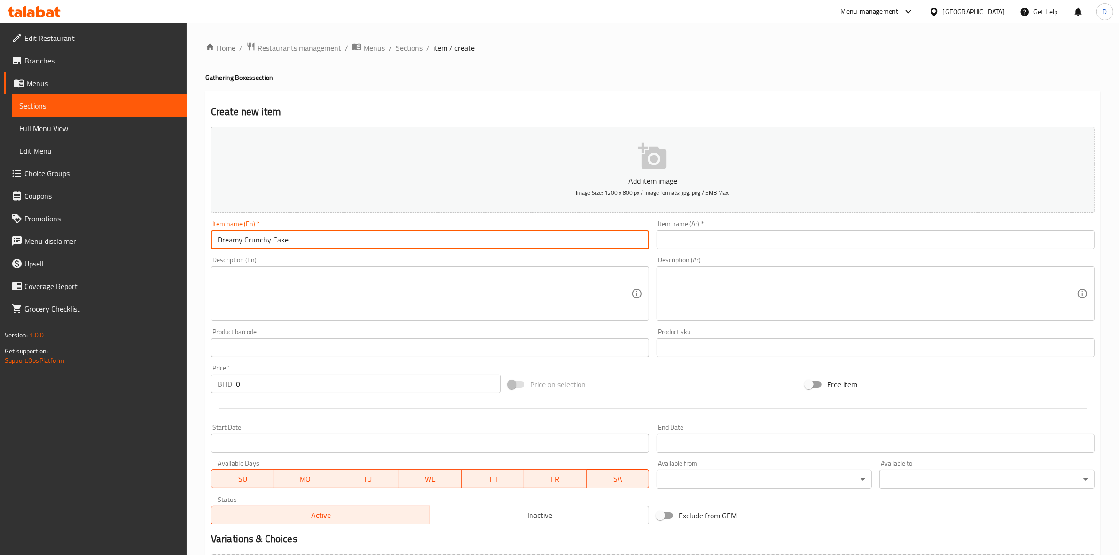
click at [333, 242] on input "Dreamy Crunchy Cake" at bounding box center [430, 239] width 438 height 19
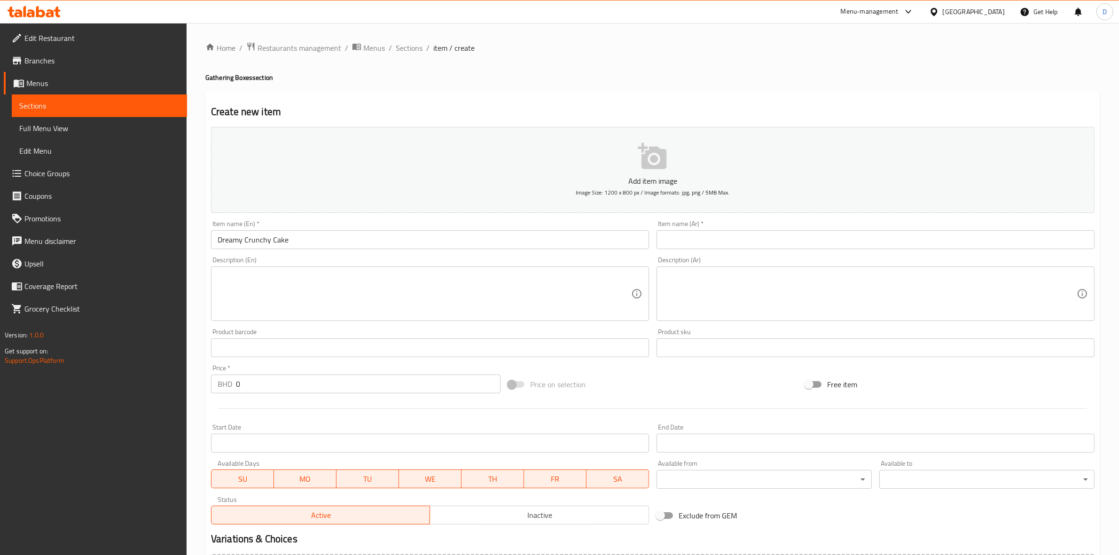
drag, startPoint x: 762, startPoint y: 254, endPoint x: 762, endPoint y: 245, distance: 8.9
click at [762, 248] on div "Add item image Image Size: 1200 x 800 px / Image formats: jpg, png / 5MB Max. I…" at bounding box center [652, 325] width 891 height 405
click at [761, 243] on input "text" at bounding box center [876, 239] width 438 height 19
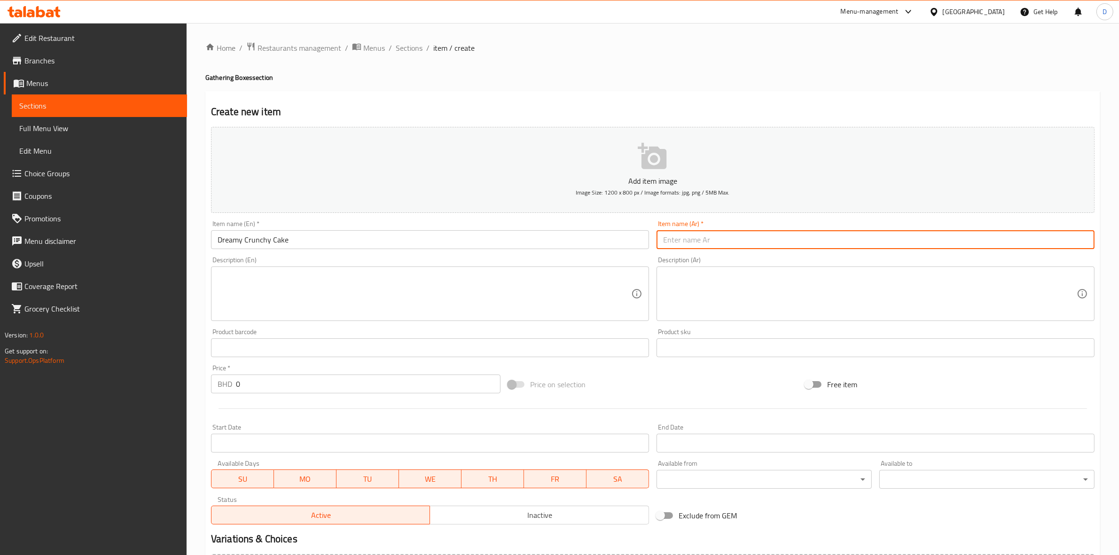
paste input "دريمي كرنشي كيك"
type input "دريمي كرنشي كيك"
click at [475, 283] on textarea at bounding box center [425, 294] width 414 height 45
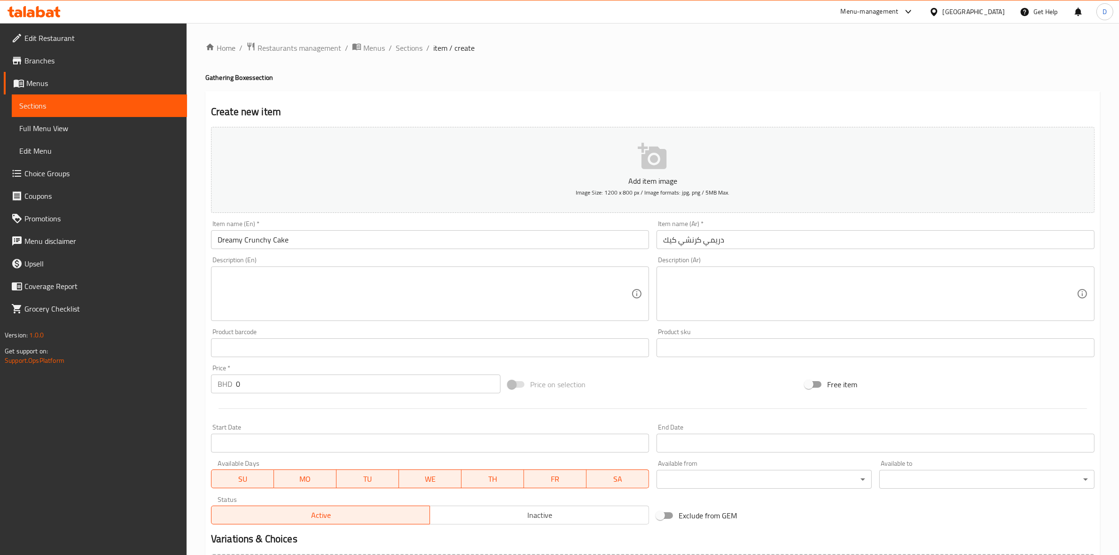
click at [467, 275] on textarea at bounding box center [425, 294] width 414 height 45
paste textarea "Soft cake with irresistible crunch and rich melted chocolate in every bite Indu…"
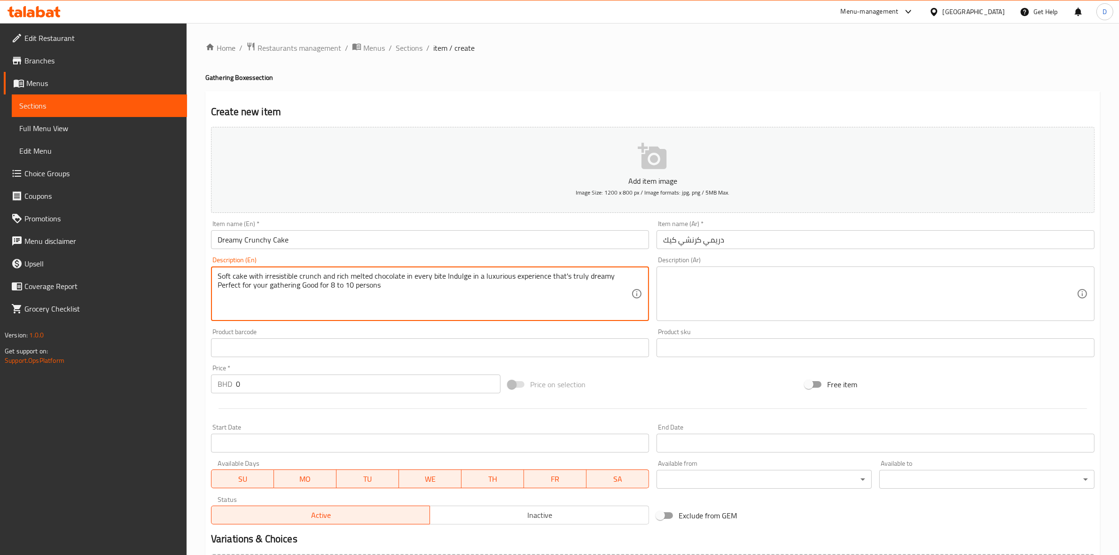
type textarea "Soft cake with irresistible crunch and rich melted chocolate in every bite Indu…"
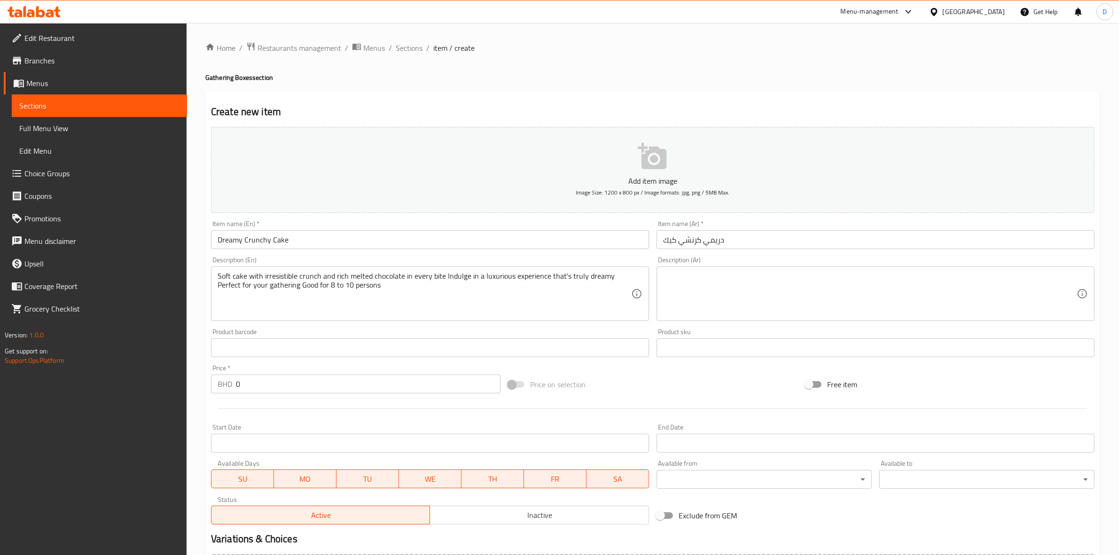
click at [865, 279] on textarea at bounding box center [870, 294] width 414 height 45
paste textarea "كيك طري مع قرمشة لا تقاوم وشوكولاتة غنية تذوب في كل لقمة استمتع بتجربة فاخرة حق…"
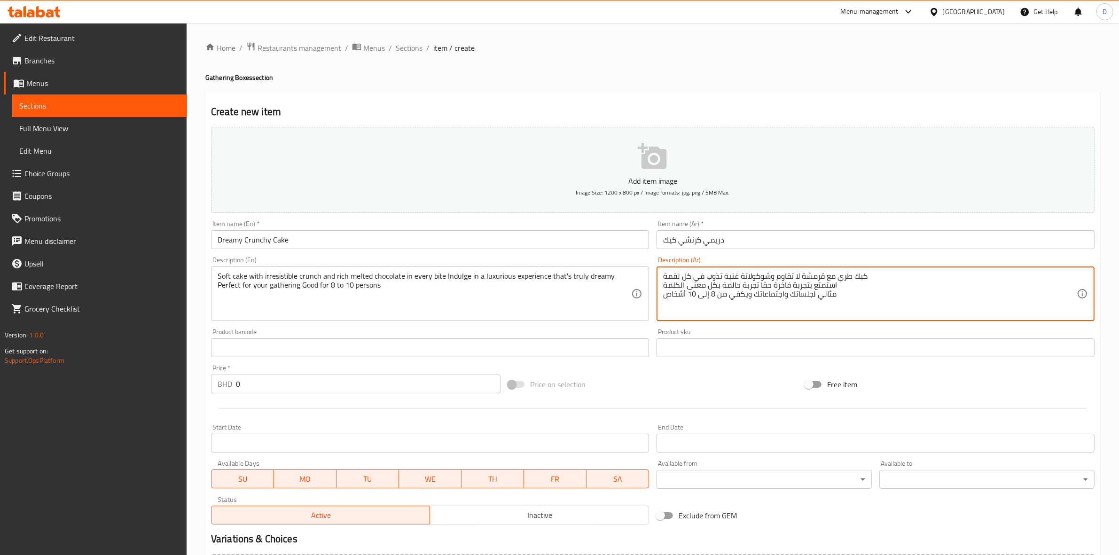
type textarea "كيك طري مع قرمشة لا تقاوم وشوكولاتة غنية تذوب في كل لقمة استمتع بتجربة فاخرة حق…"
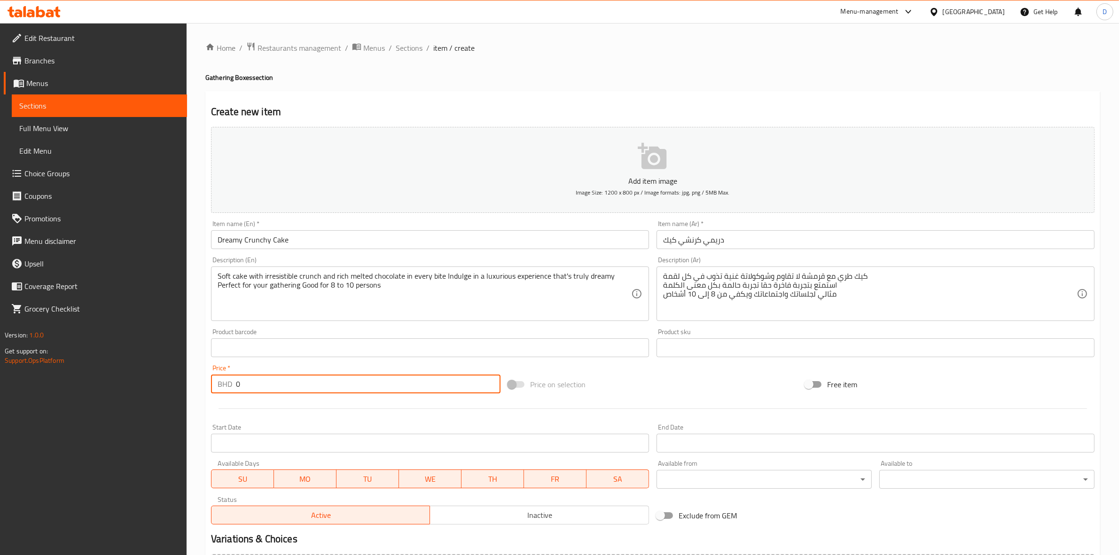
drag, startPoint x: 245, startPoint y: 387, endPoint x: 236, endPoint y: 385, distance: 9.5
click at [236, 385] on input "0" at bounding box center [368, 384] width 265 height 19
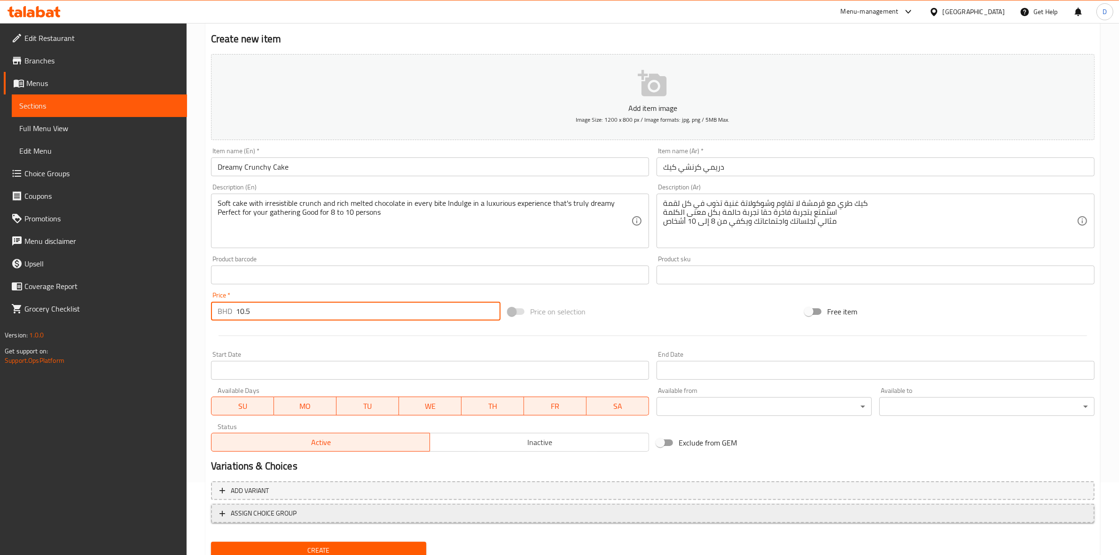
scroll to position [107, 0]
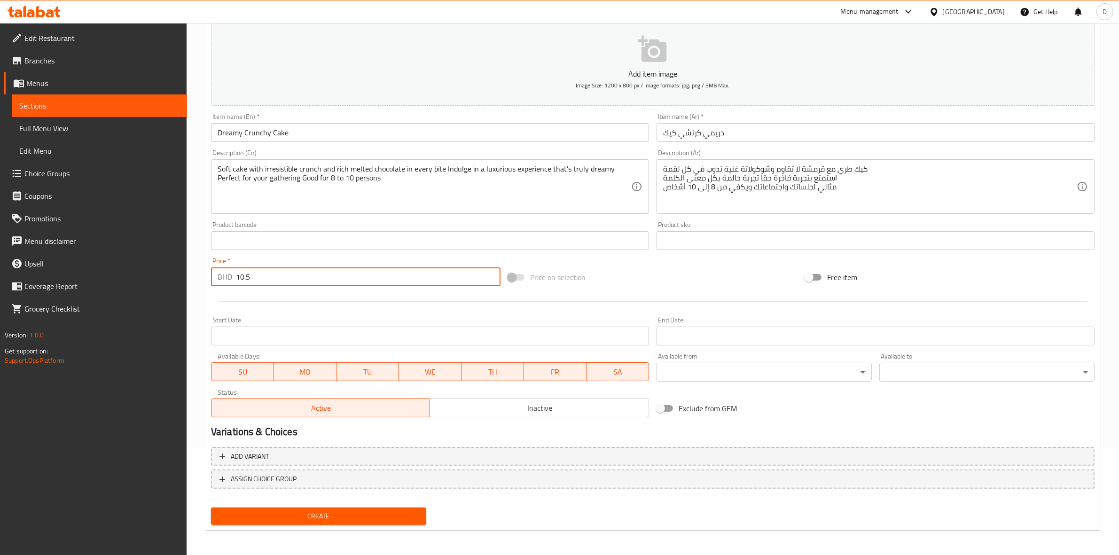
type input "10.5"
click at [356, 511] on span "Create" at bounding box center [319, 517] width 200 height 12
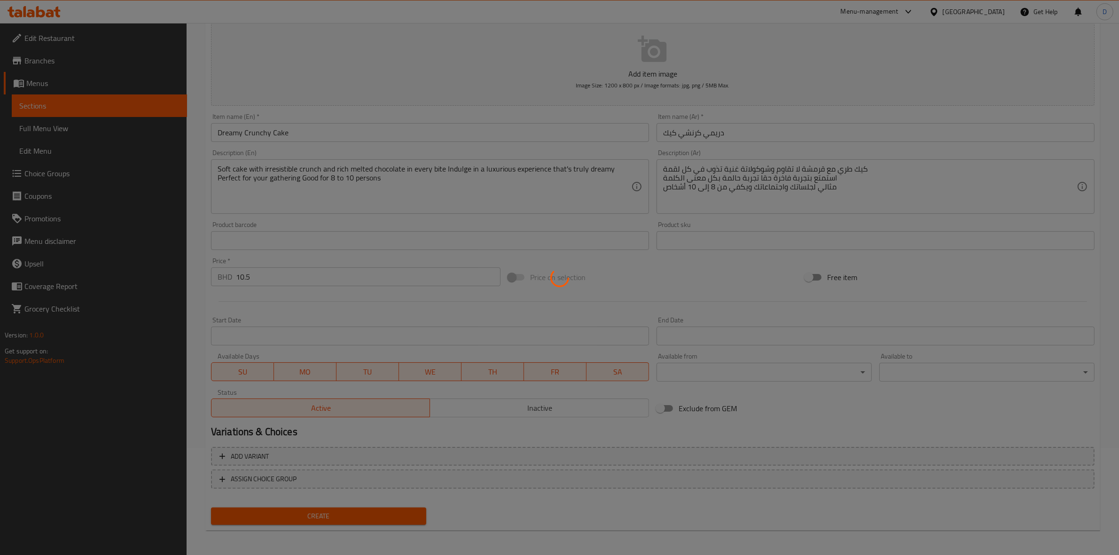
type input "0"
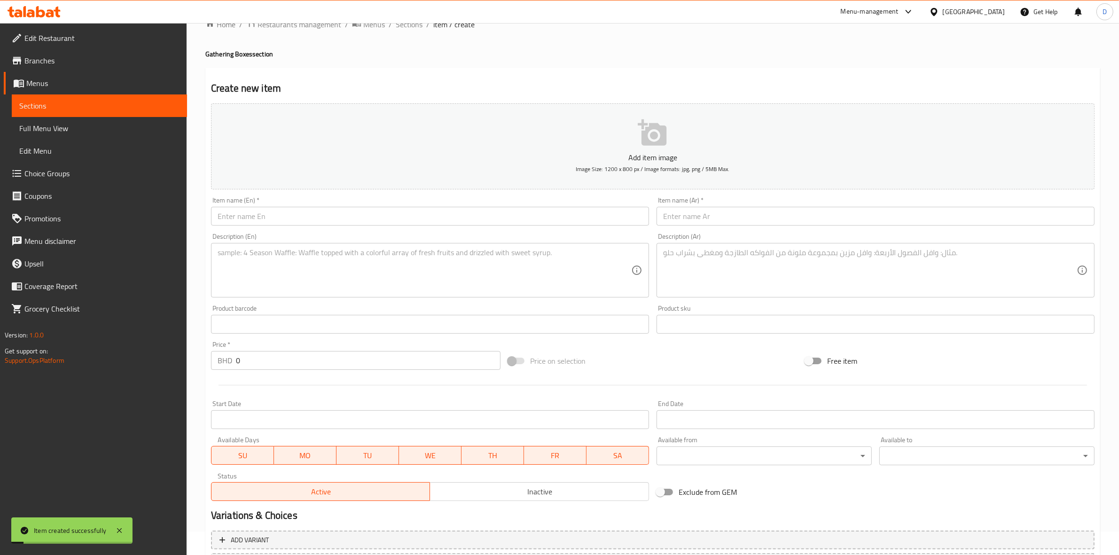
scroll to position [0, 0]
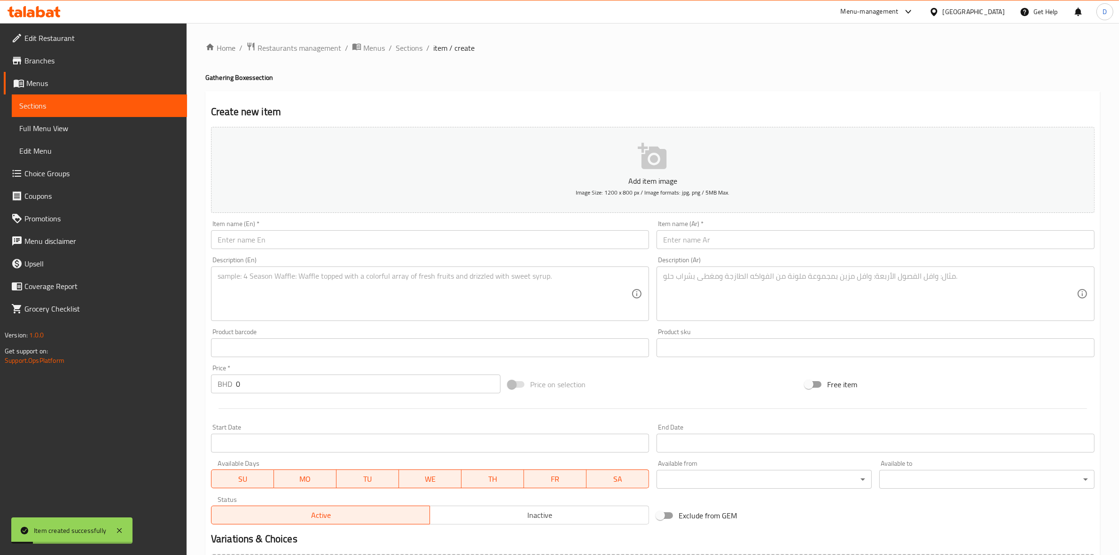
click at [407, 45] on span "Sections" at bounding box center [409, 47] width 27 height 11
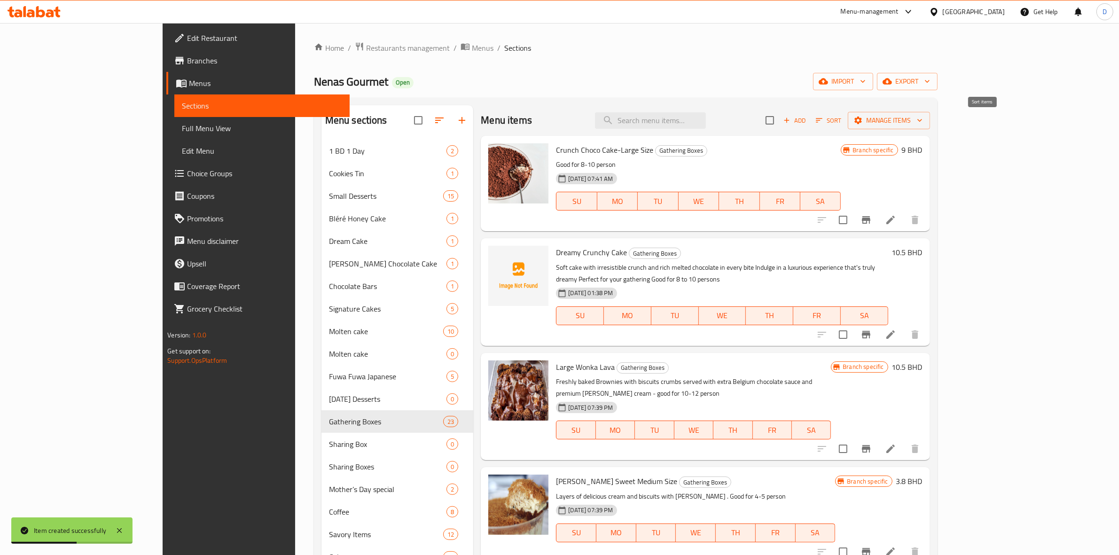
click at [842, 120] on span "Sort" at bounding box center [829, 120] width 26 height 11
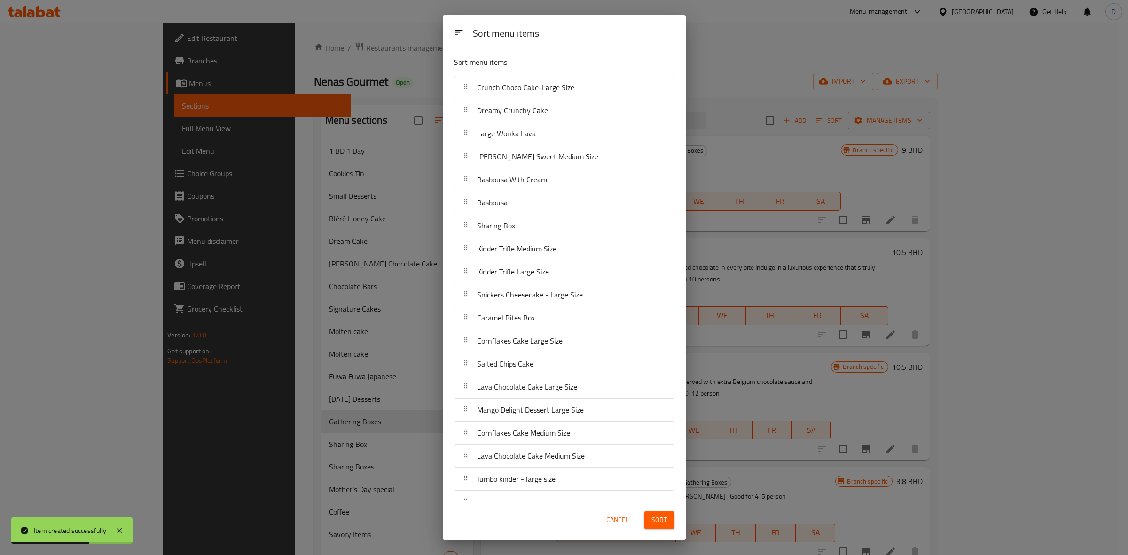
drag, startPoint x: 536, startPoint y: 114, endPoint x: 541, endPoint y: 87, distance: 27.1
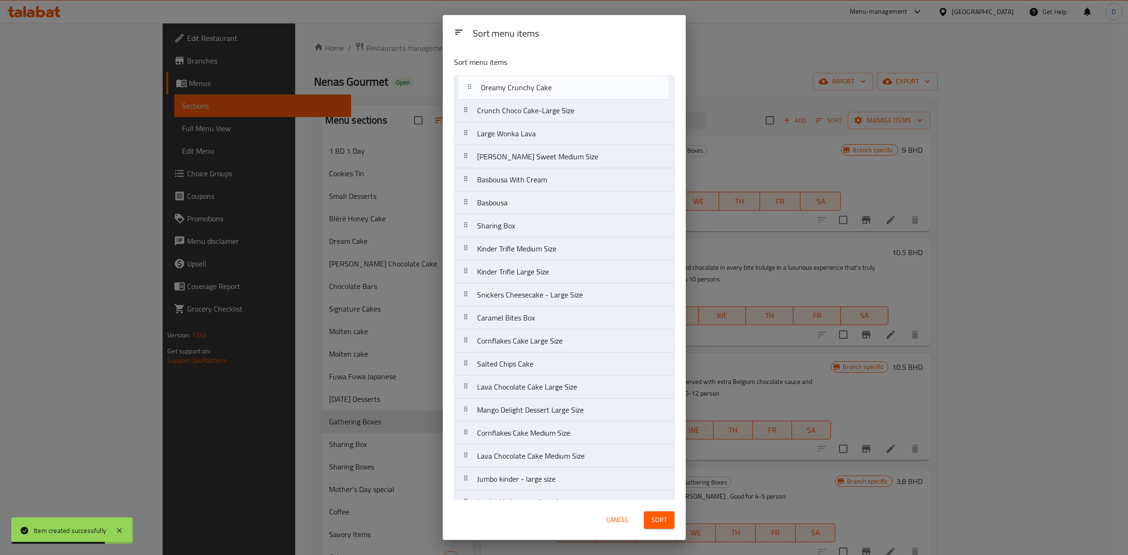
drag, startPoint x: 561, startPoint y: 116, endPoint x: 565, endPoint y: 90, distance: 26.1
click at [565, 90] on nav "Crunch Choco Cake-Large Size Dreamy Crunchy Cake Large Wonka Lava [PERSON_NAME]…" at bounding box center [564, 341] width 220 height 531
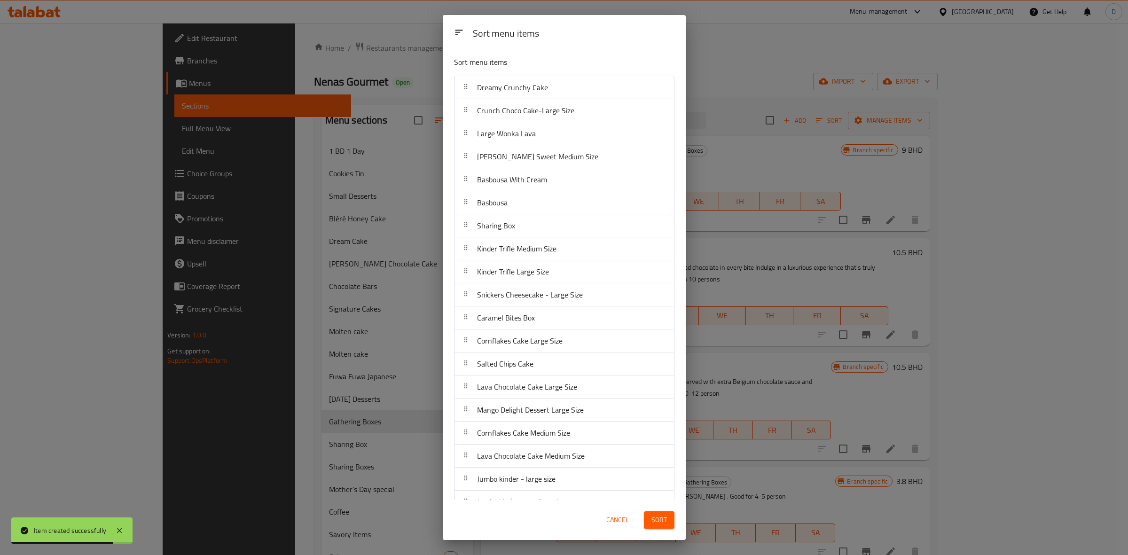
click at [650, 517] on button "Sort" at bounding box center [659, 519] width 31 height 17
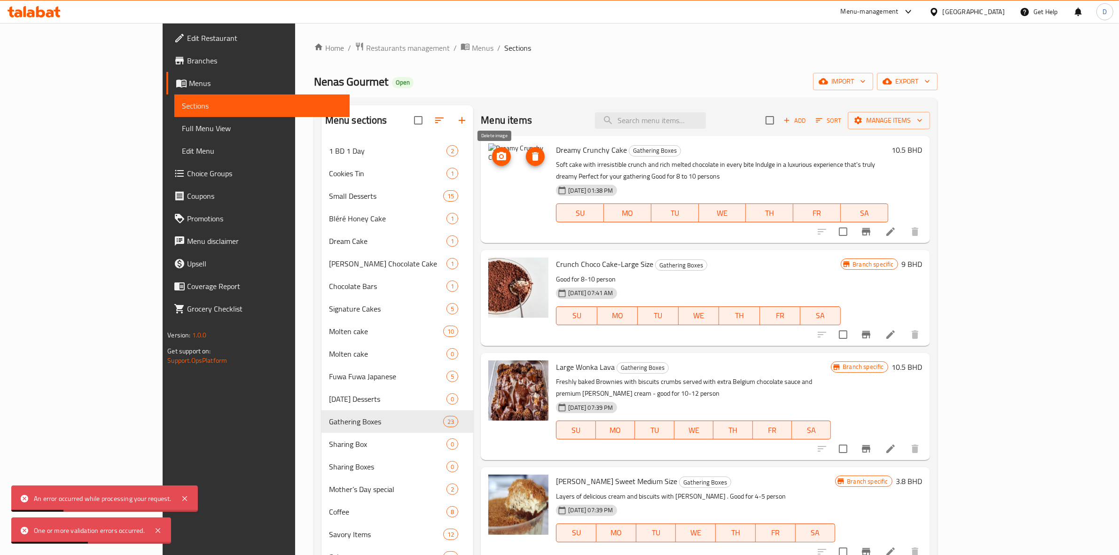
click at [532, 157] on icon "delete image" at bounding box center [535, 156] width 7 height 8
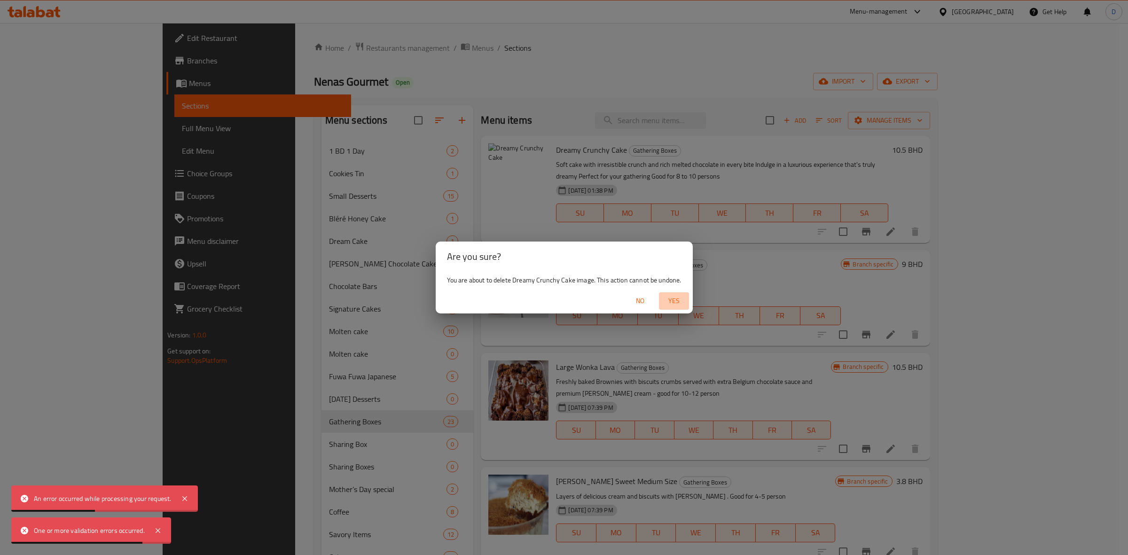
click at [680, 299] on span "Yes" at bounding box center [674, 301] width 23 height 12
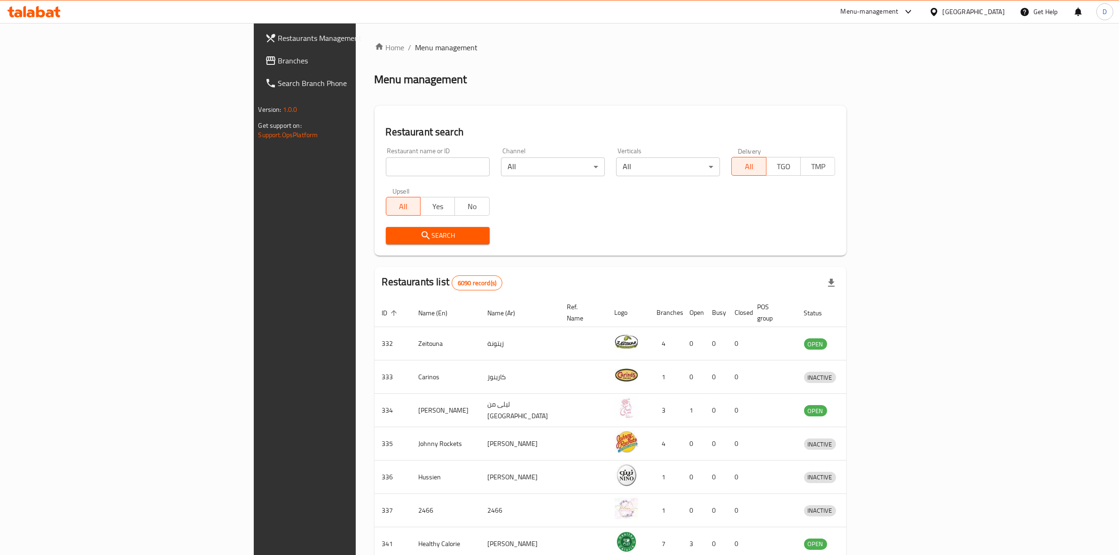
click at [386, 173] on input "search" at bounding box center [438, 166] width 104 height 19
click at [899, 17] on div "Menu-management" at bounding box center [870, 11] width 58 height 11
click at [895, 62] on div "Agent Campaigns Center" at bounding box center [857, 64] width 86 height 22
